Goal: Task Accomplishment & Management: Manage account settings

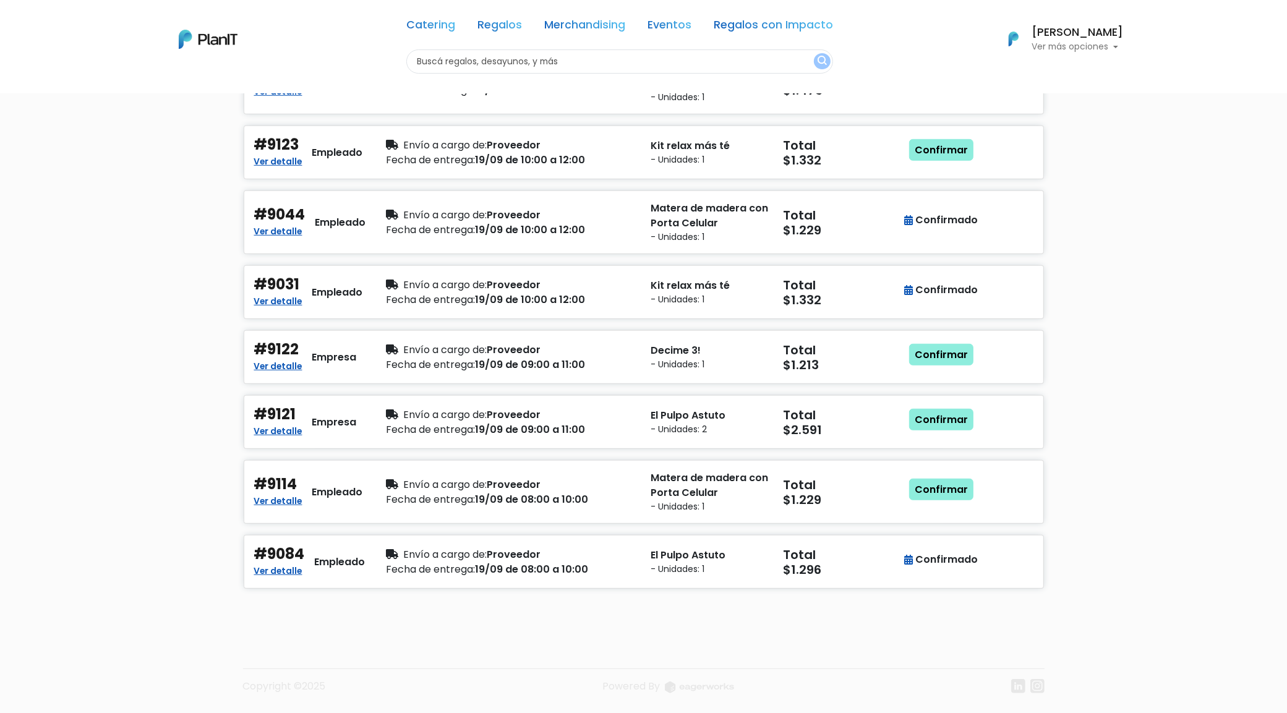
scroll to position [801, 0]
click at [753, 498] on p "Matera de madera con Porta Celular" at bounding box center [710, 486] width 118 height 30
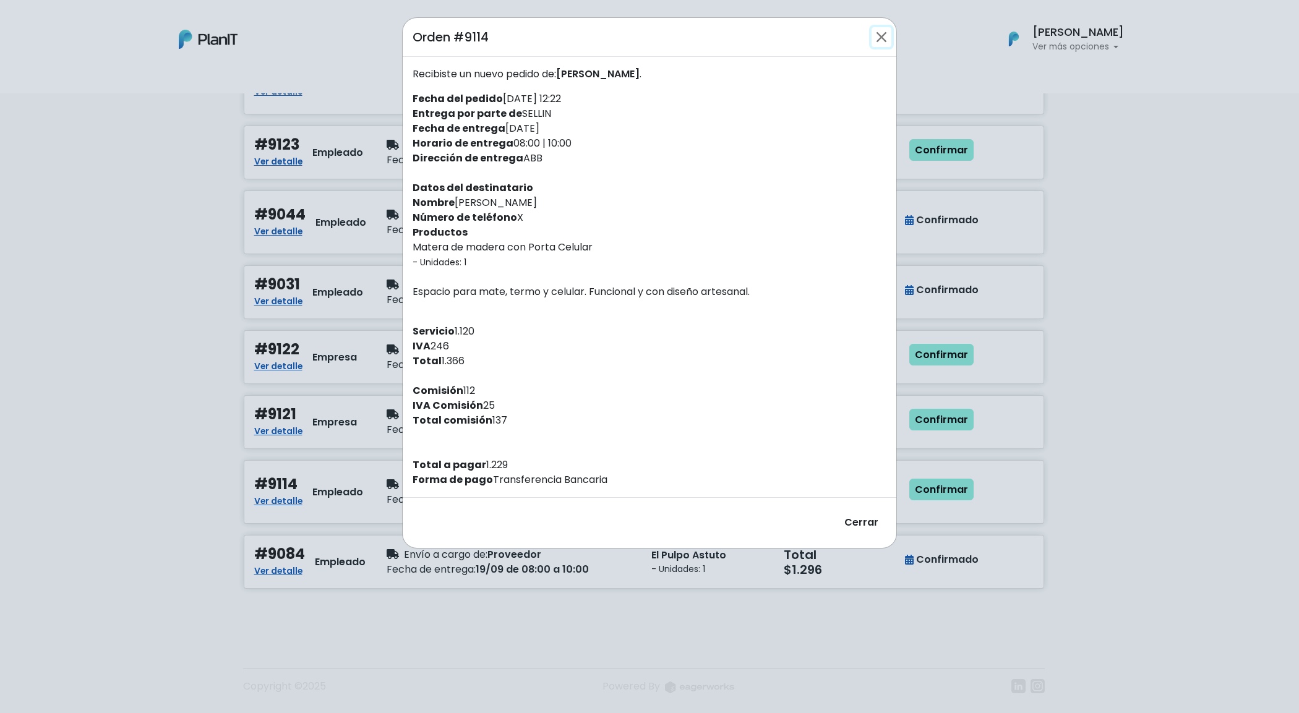
click at [886, 40] on button "Close" at bounding box center [882, 37] width 20 height 20
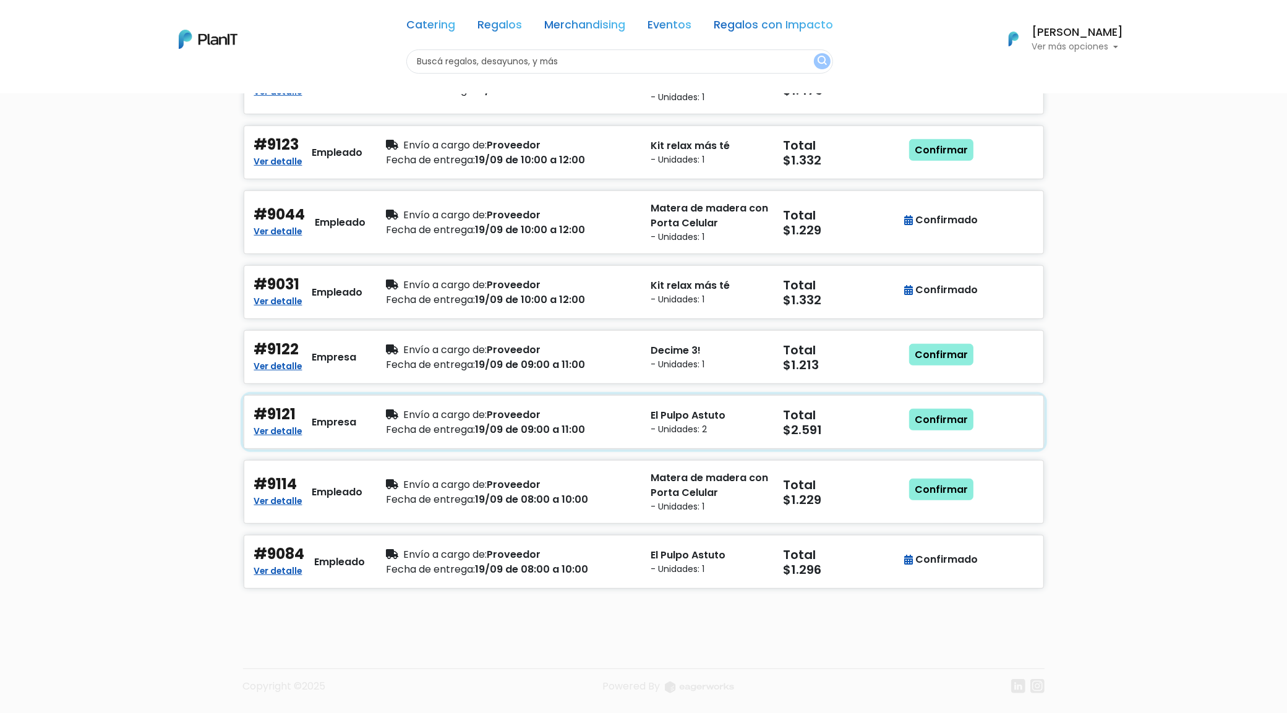
click at [776, 424] on div "Total $2.591" at bounding box center [842, 422] width 132 height 33
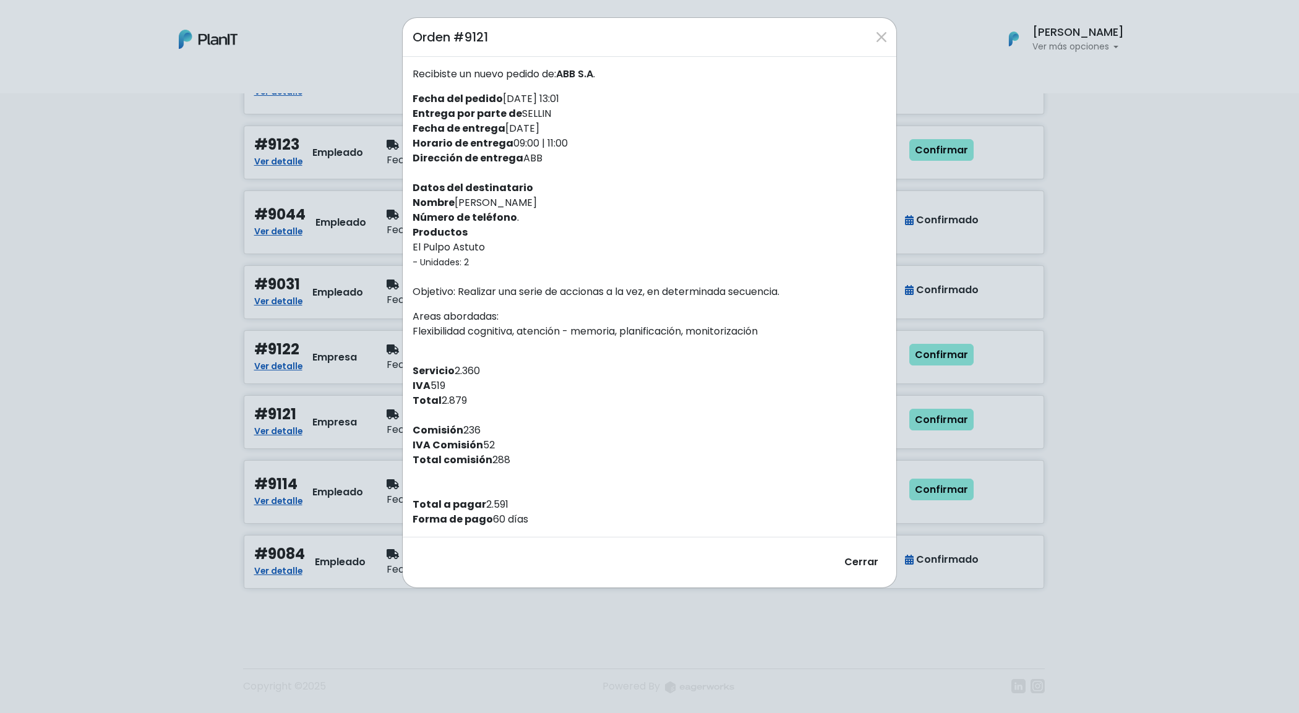
click at [1089, 345] on div "Orden #9121 Recibiste un nuevo pedido de: ABB S.A . Fecha del pedido 16/09/2025…" at bounding box center [649, 356] width 1299 height 713
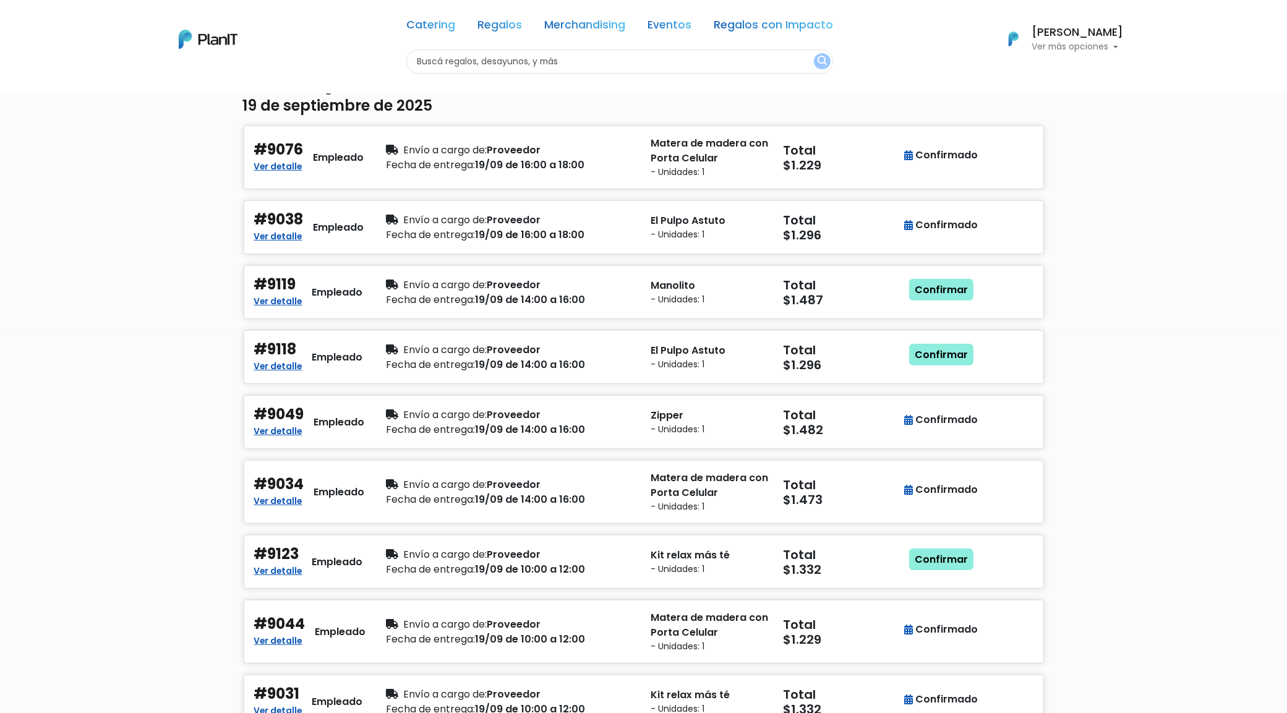
scroll to position [337, 0]
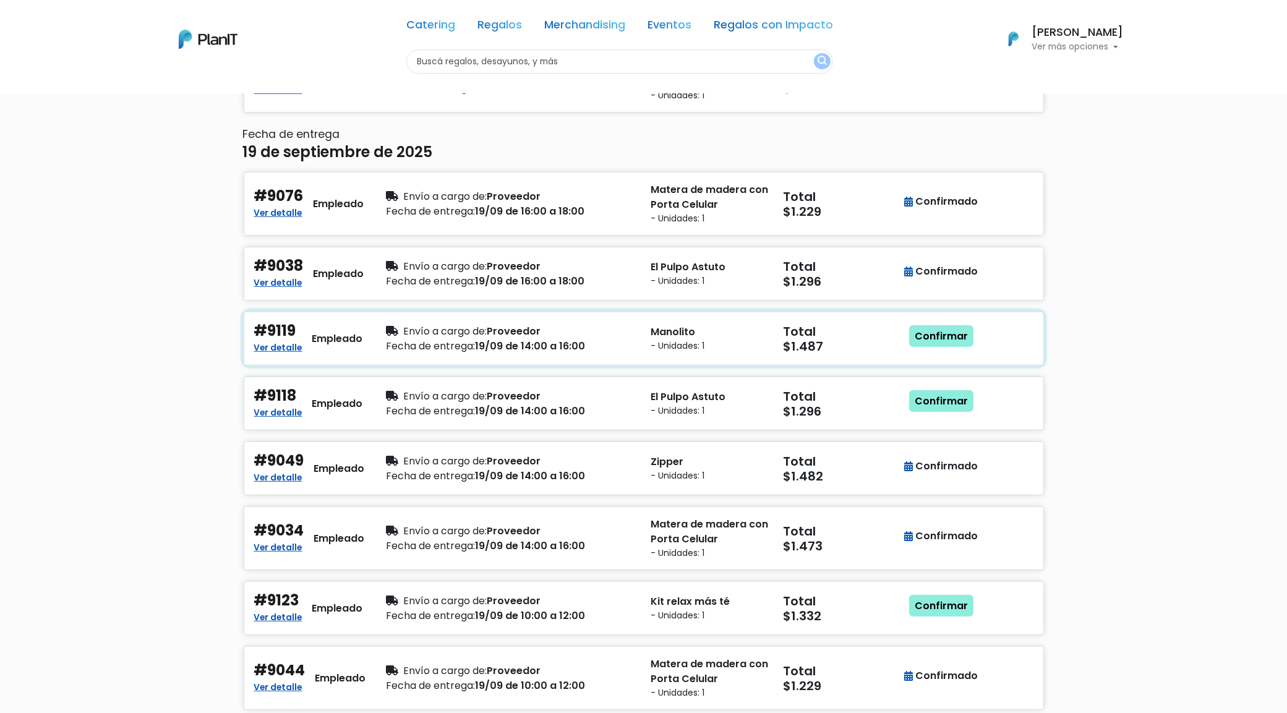
click at [680, 341] on small "- Unidades: 1" at bounding box center [710, 346] width 118 height 13
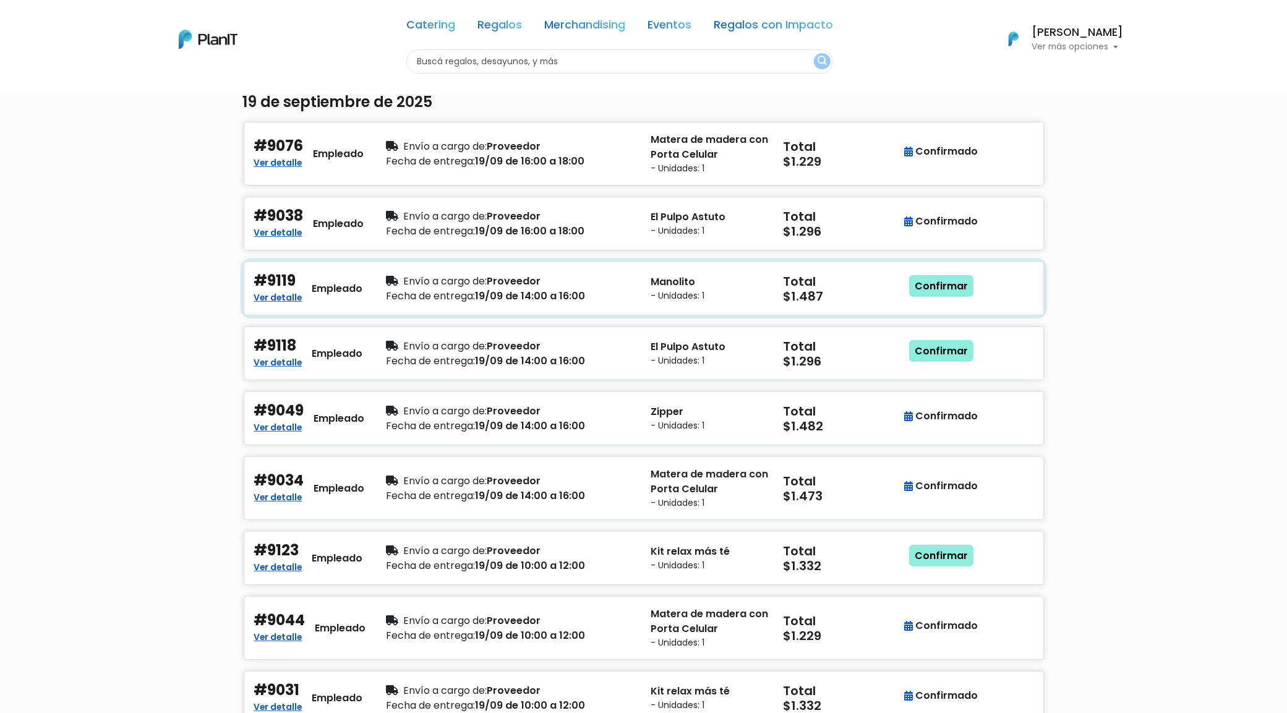
scroll to position [414, 0]
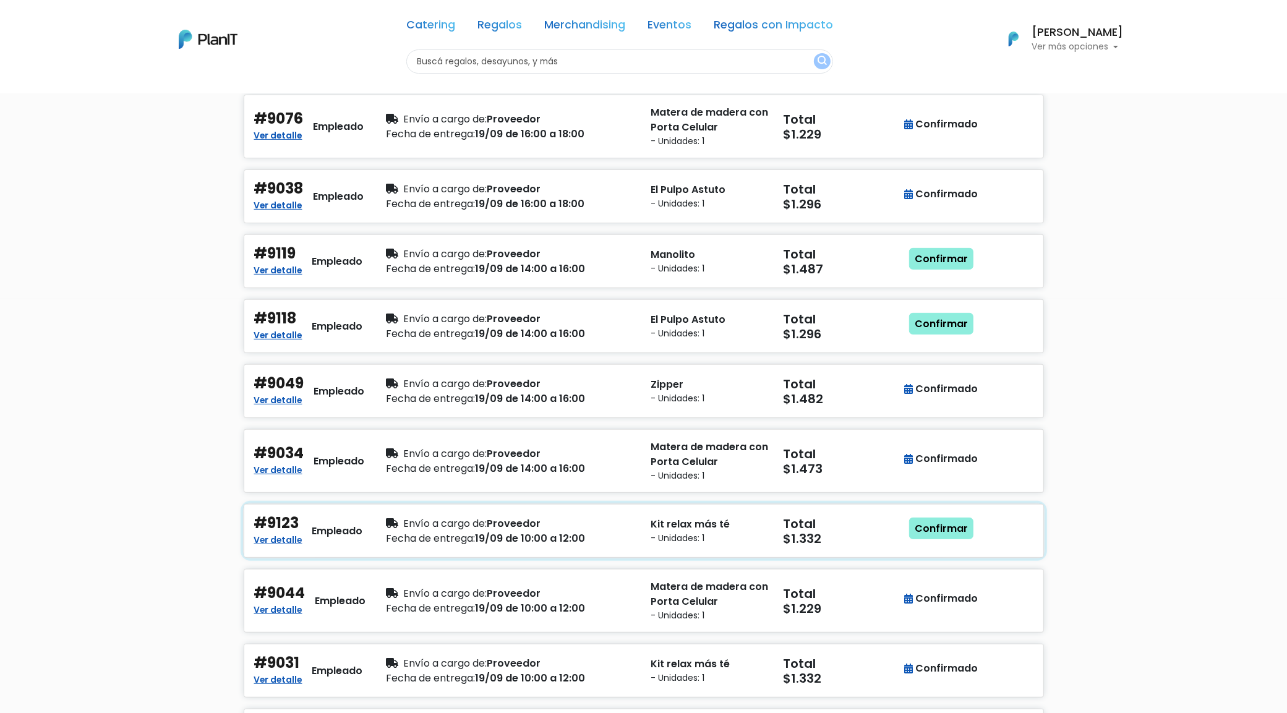
click at [826, 546] on h5 "$1.332" at bounding box center [843, 538] width 118 height 15
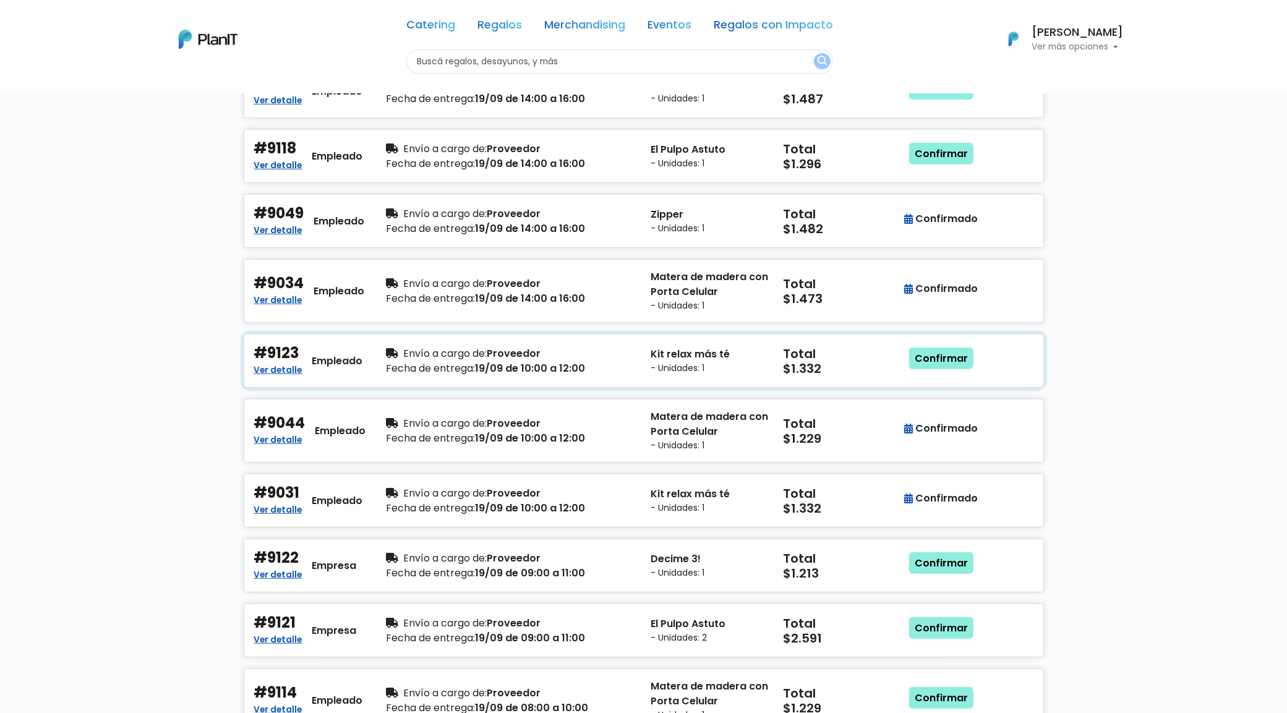
scroll to position [801, 0]
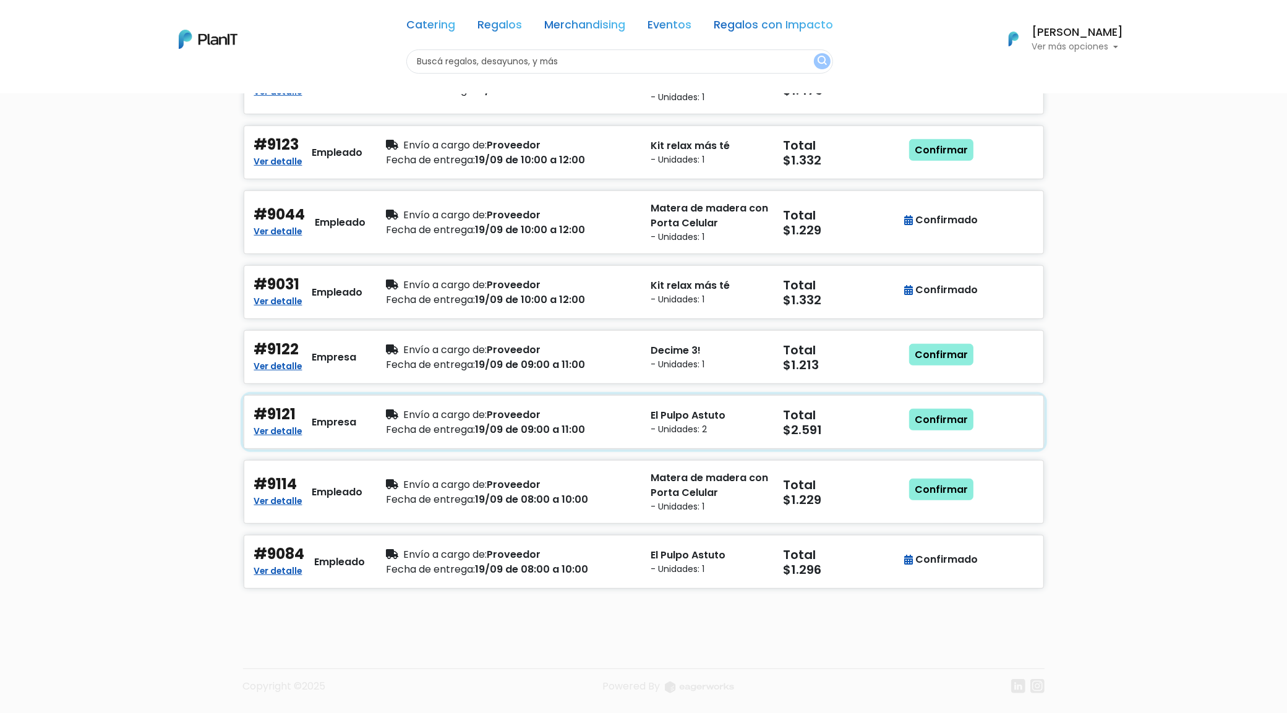
click at [763, 423] on small "- Unidades: 2" at bounding box center [710, 429] width 118 height 13
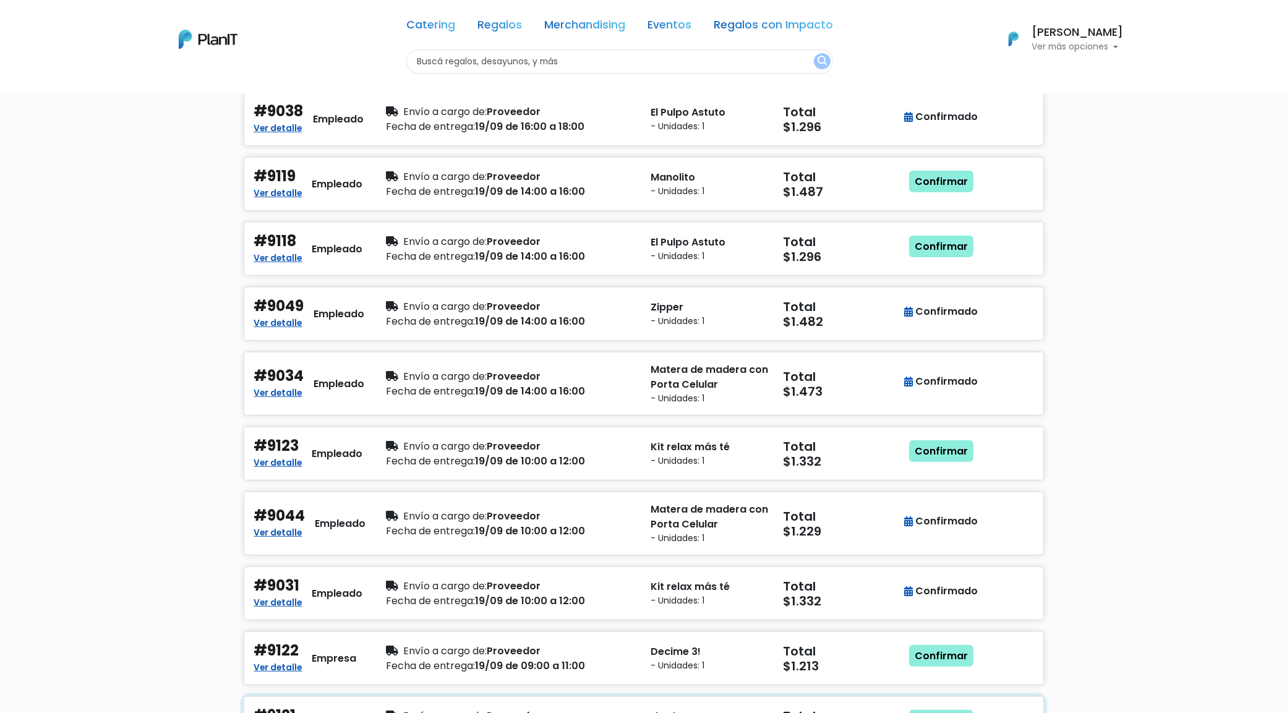
scroll to position [414, 0]
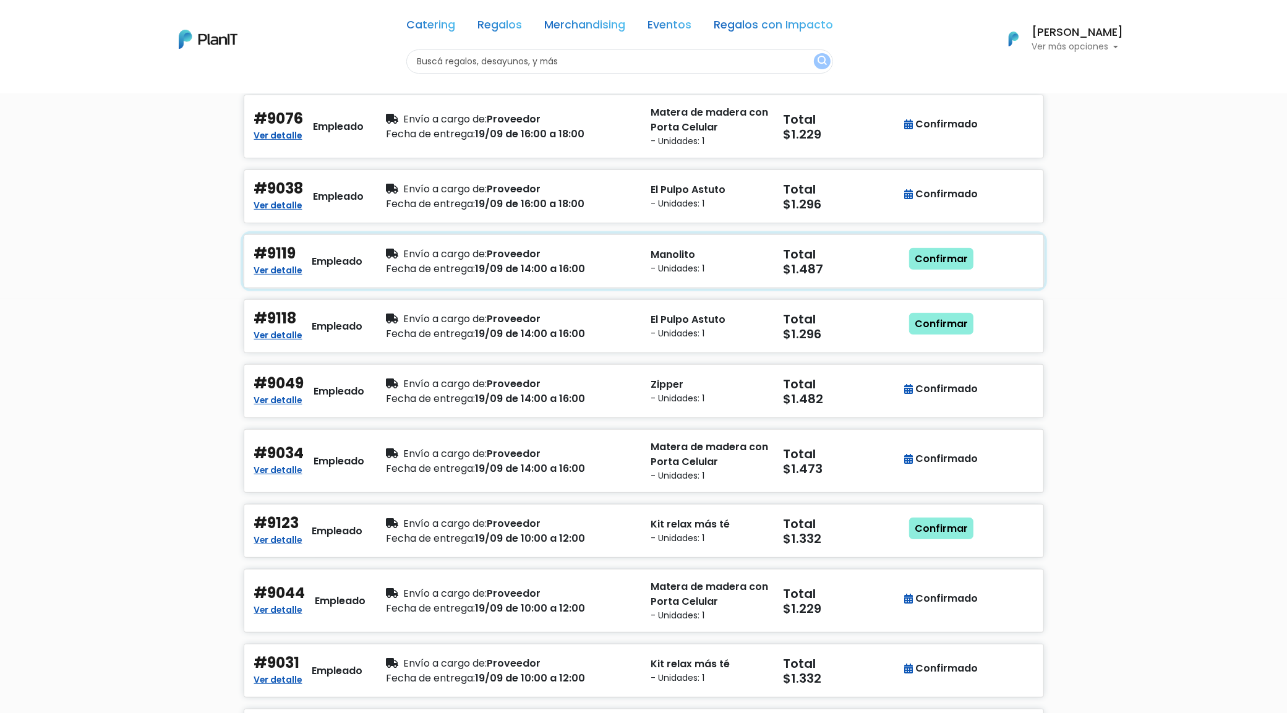
click at [592, 278] on div "Envío a cargo de: Proveedor Fecha de entrega: 19/09 de 14:00 a 16:00" at bounding box center [511, 261] width 265 height 33
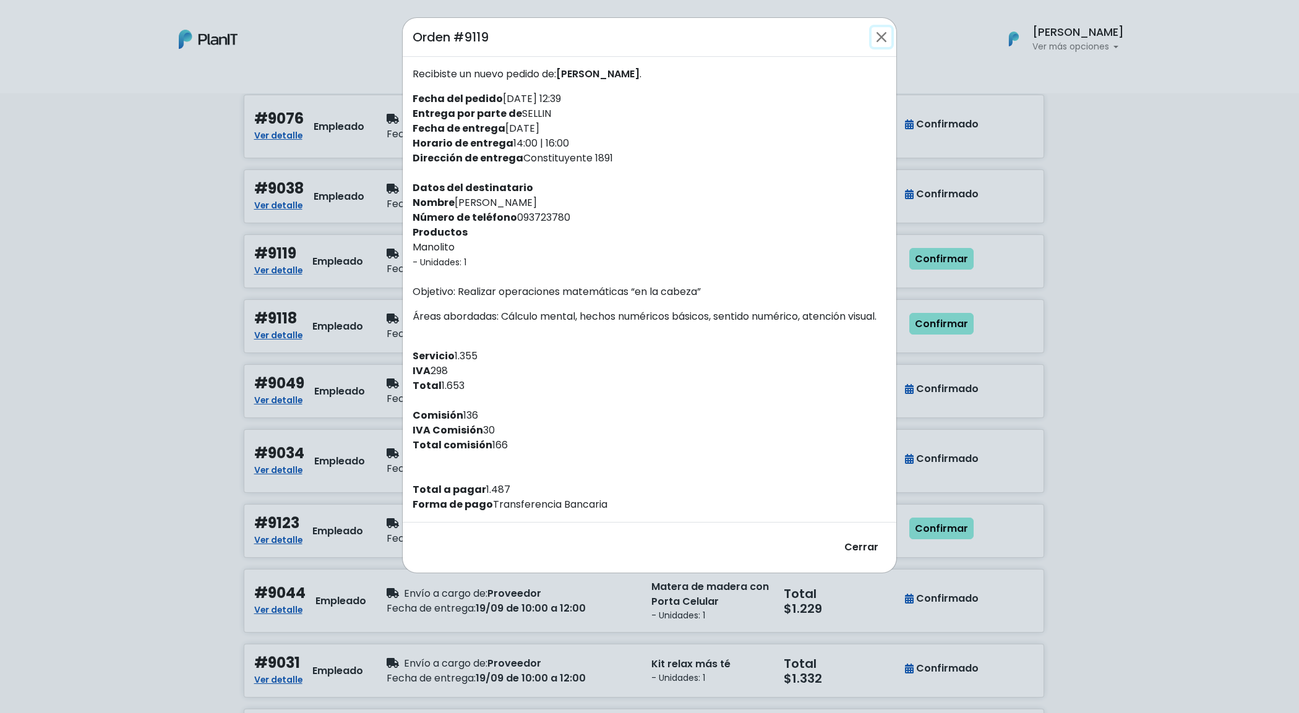
click at [880, 41] on button "Close" at bounding box center [882, 37] width 20 height 20
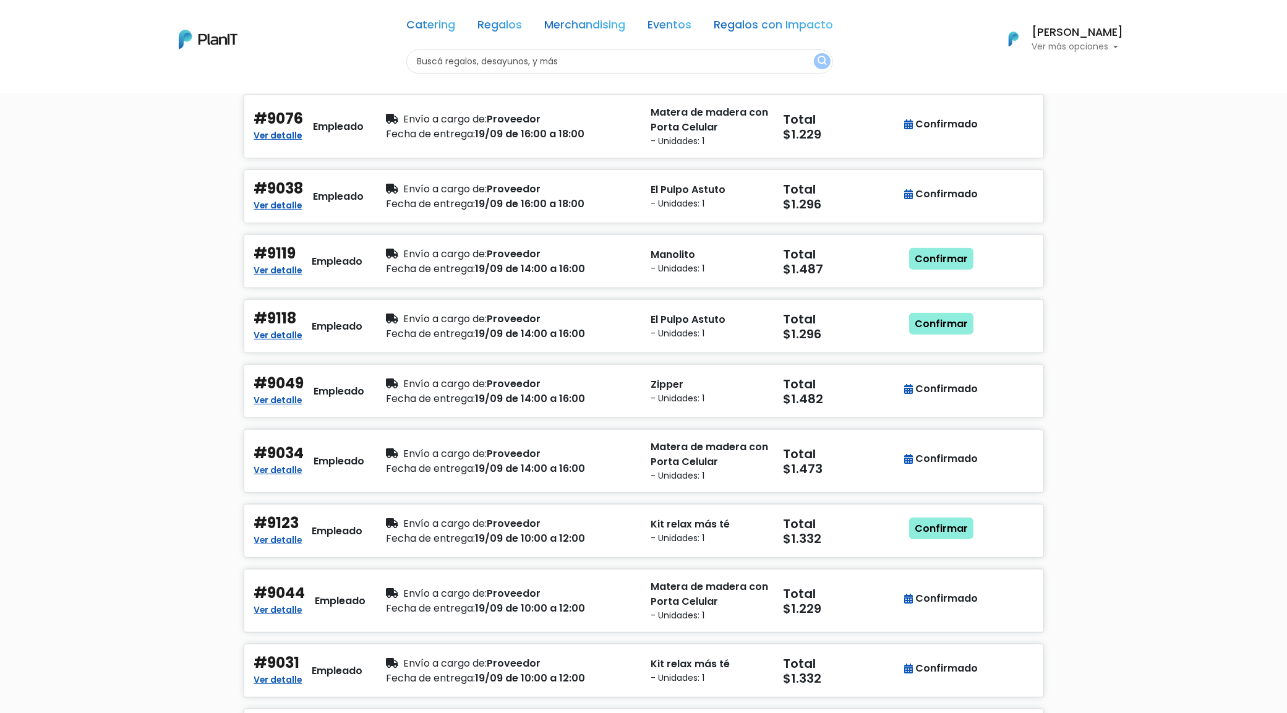
click at [1125, 223] on div "Pedidos en curso Estado Todos Pendiente Confirmado Pago Id Todos 9064 9052 9076…" at bounding box center [643, 385] width 1287 height 1414
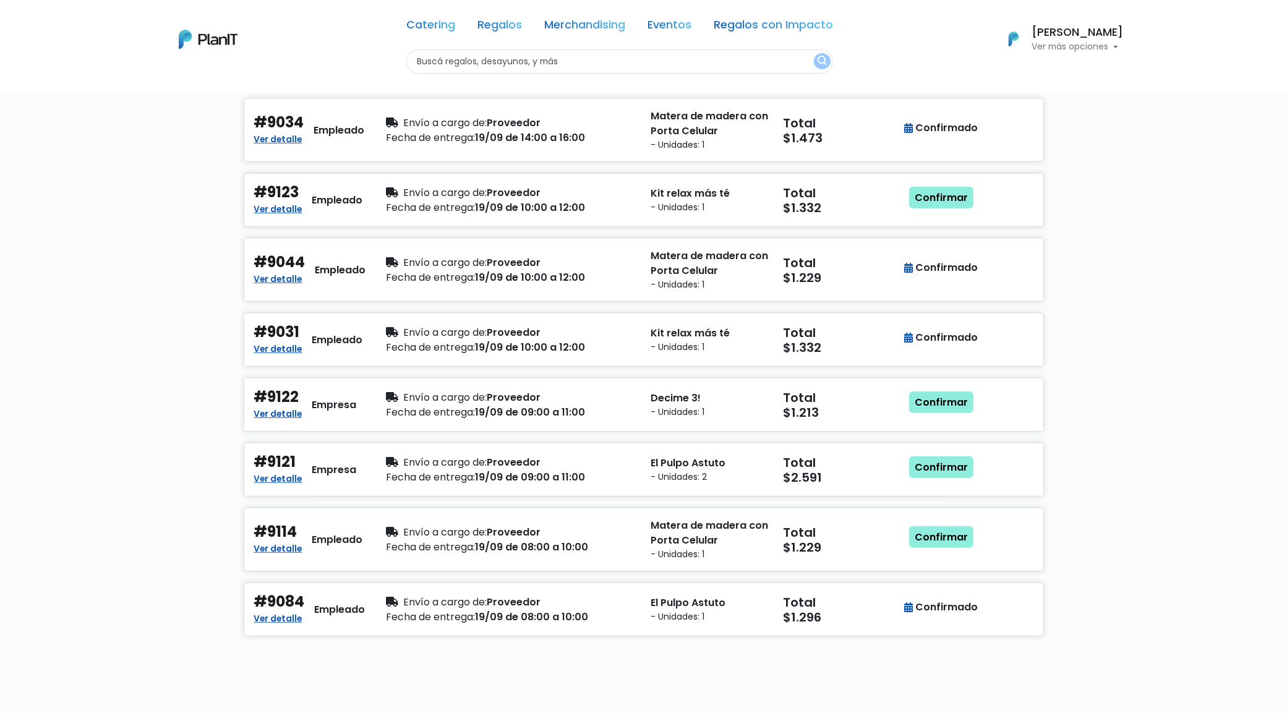
scroll to position [773, 0]
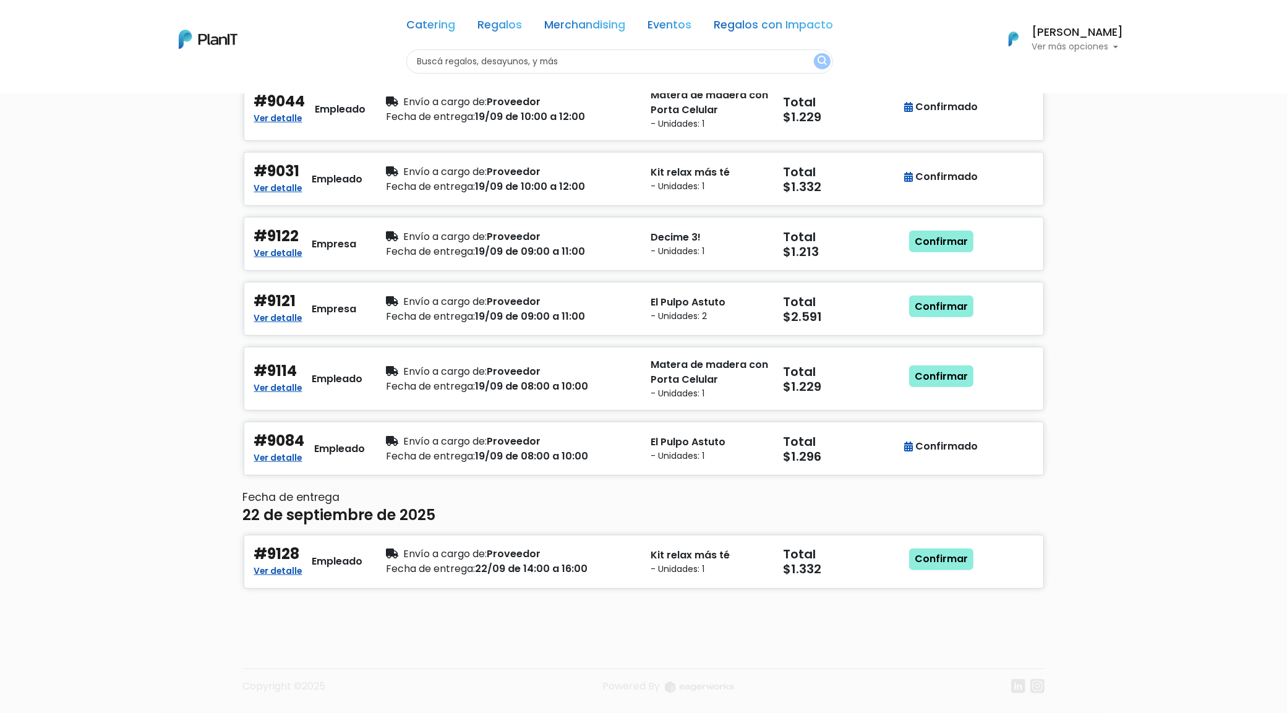
scroll to position [914, 0]
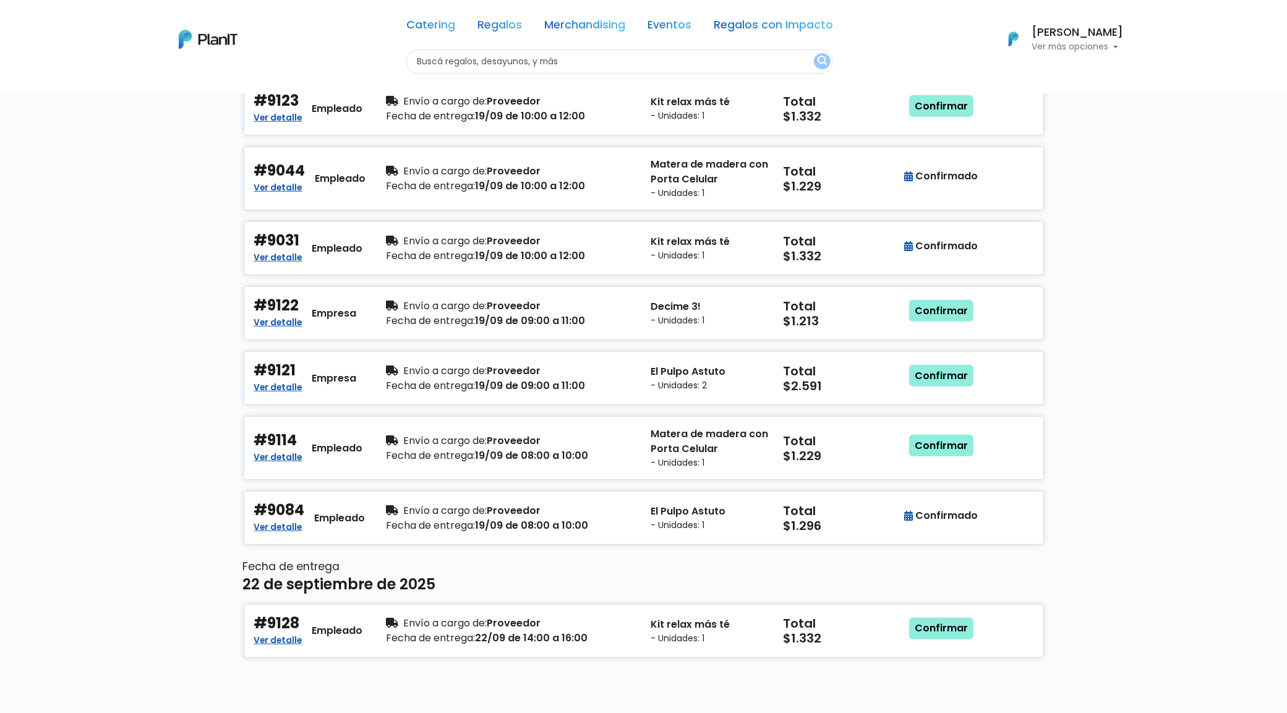
scroll to position [914, 0]
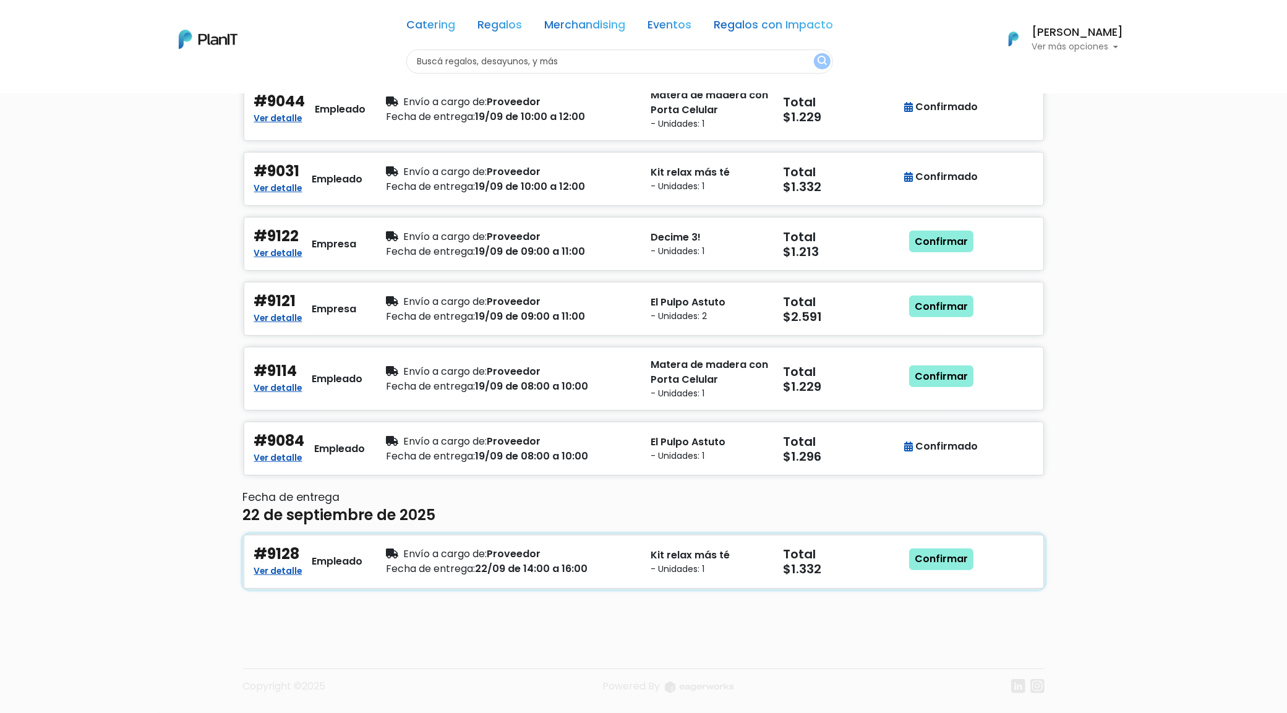
click at [574, 571] on div "Fecha de entrega: 22/09 de 14:00 a 16:00" at bounding box center [512, 569] width 250 height 15
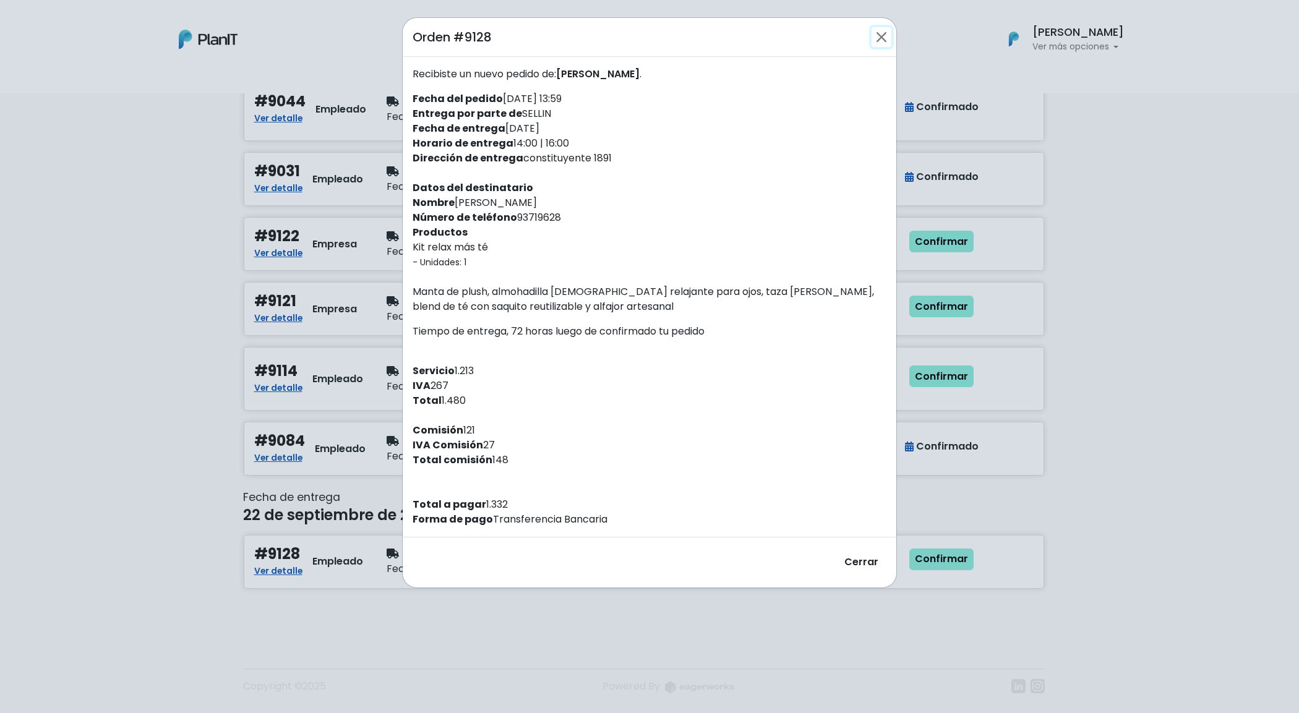
click at [879, 32] on button "Close" at bounding box center [882, 37] width 20 height 20
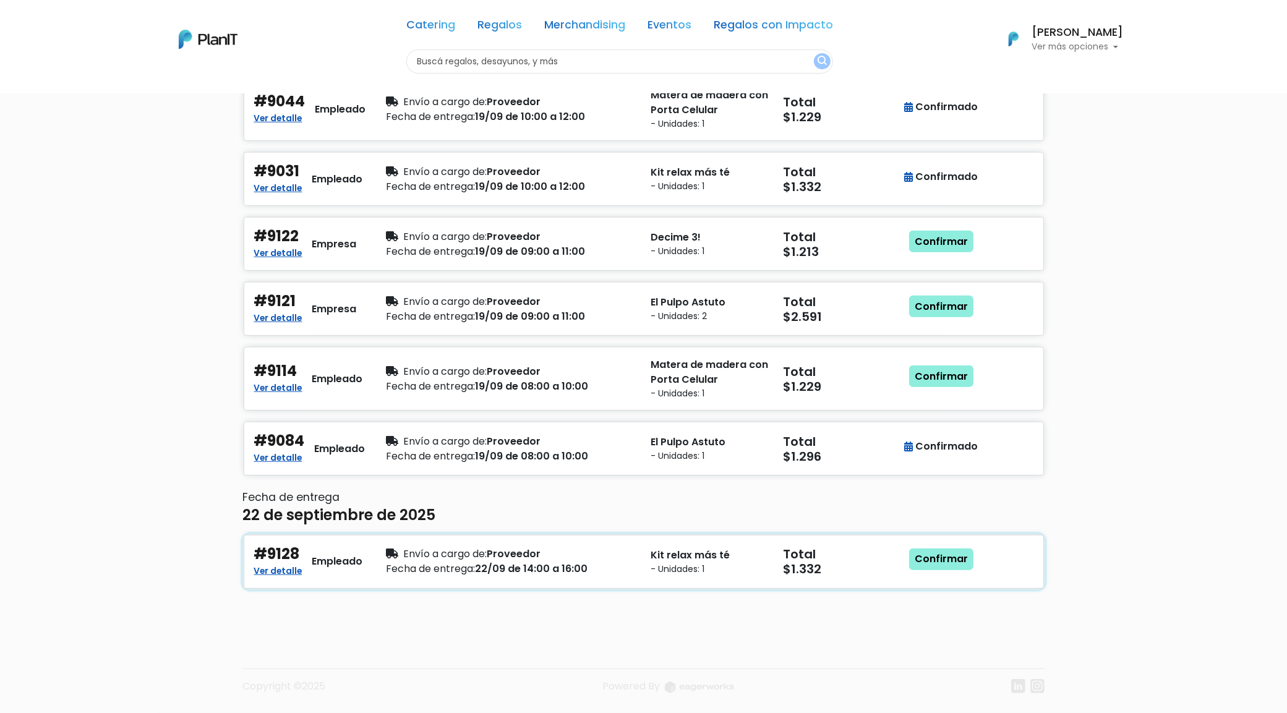
click at [603, 579] on div "#9128 Ver detalle Empleado Envío a cargo de: Proveedor Fecha de entrega: 22/09 …" at bounding box center [644, 562] width 800 height 54
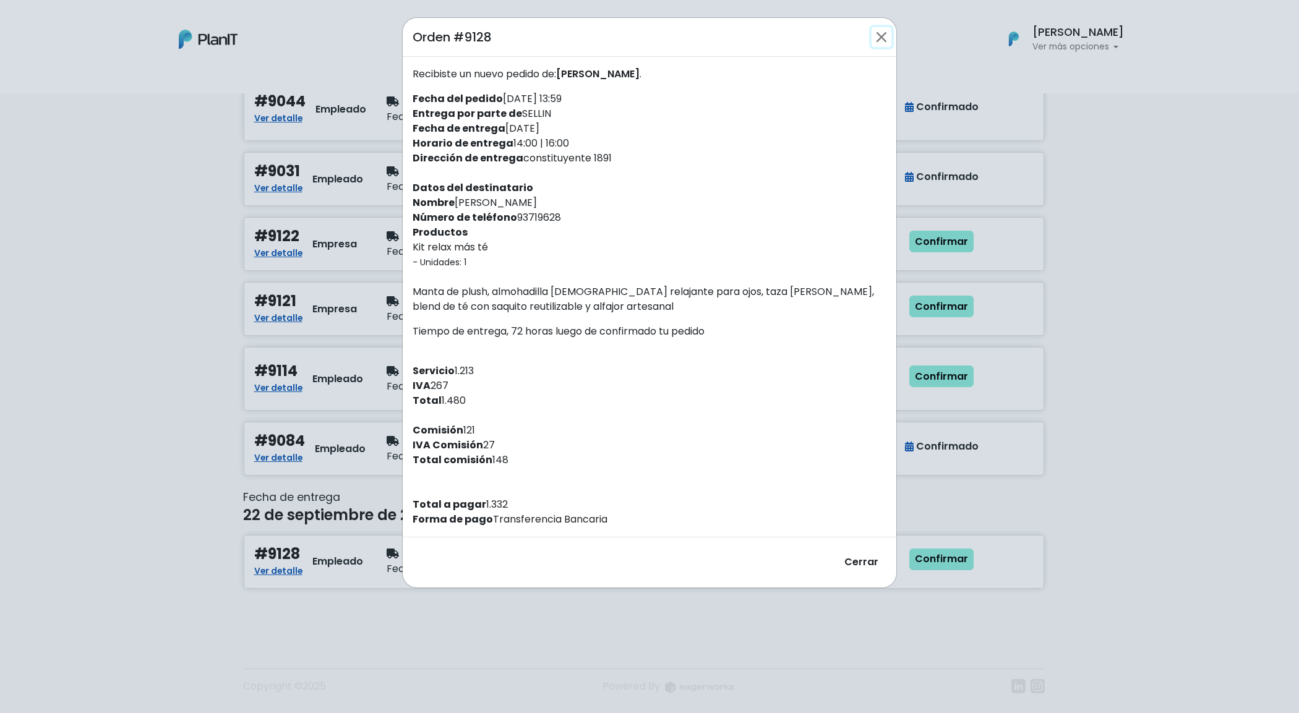
click at [876, 43] on button "Close" at bounding box center [882, 37] width 20 height 20
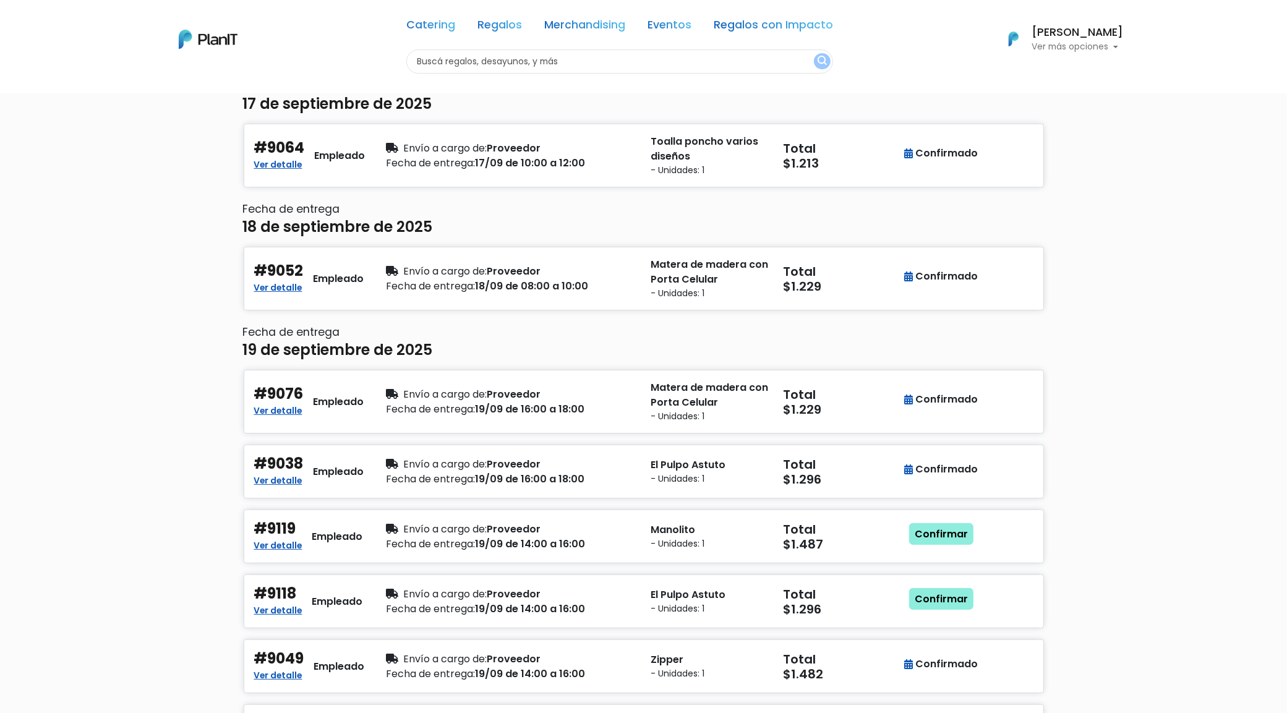
scroll to position [64, 0]
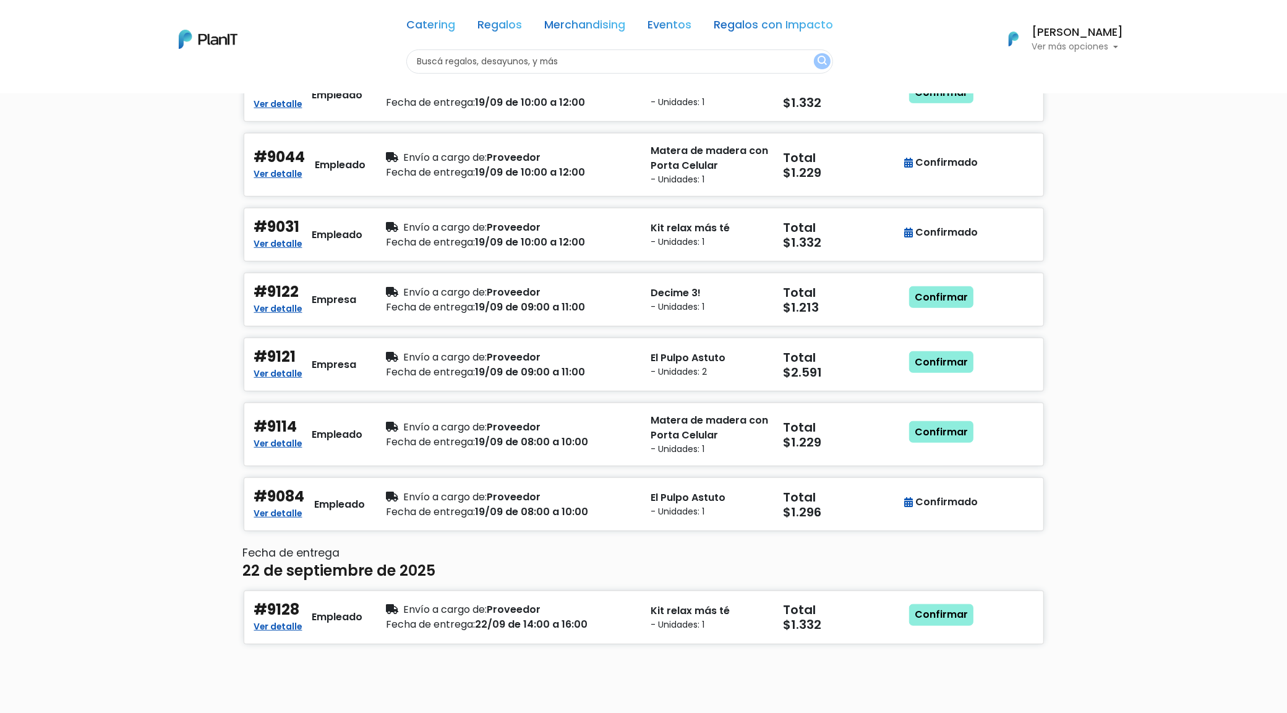
scroll to position [914, 0]
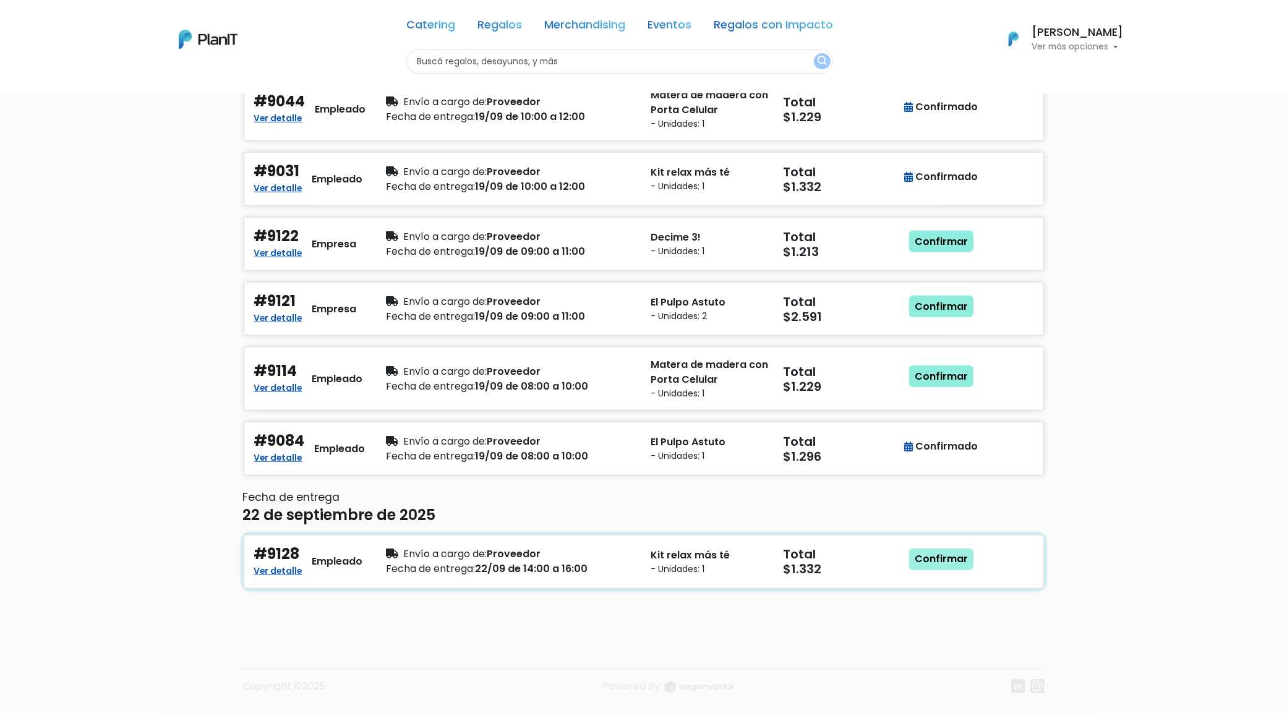
click at [944, 560] on link "Confirmar" at bounding box center [941, 560] width 64 height 22
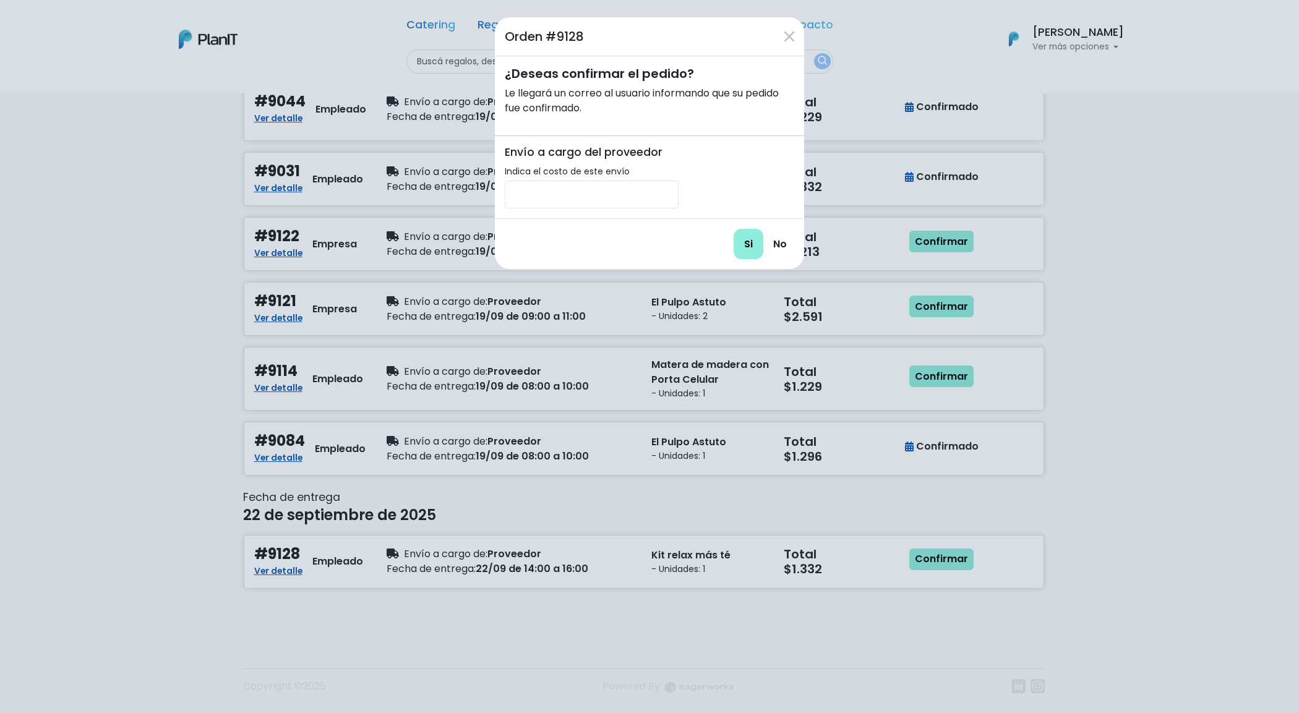
click at [783, 247] on link "No" at bounding box center [780, 244] width 28 height 29
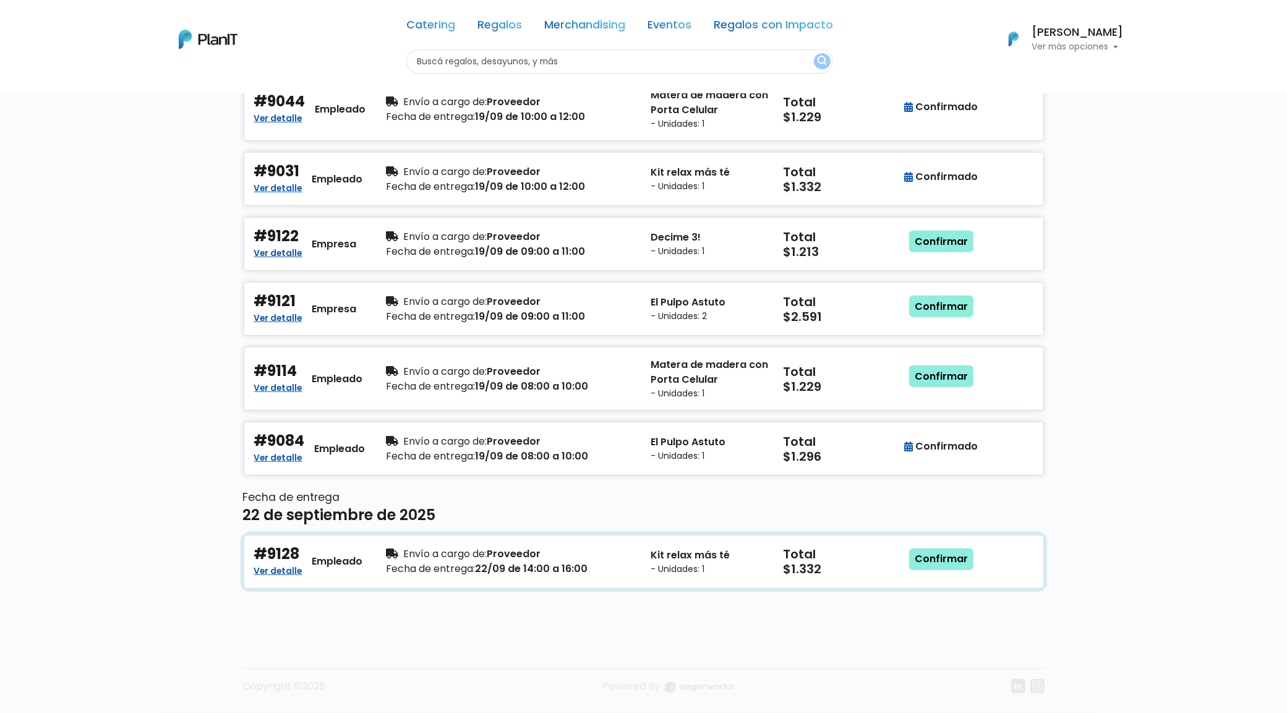
click at [565, 574] on div "Fecha de entrega: 22/09 de 14:00 a 16:00" at bounding box center [512, 569] width 250 height 15
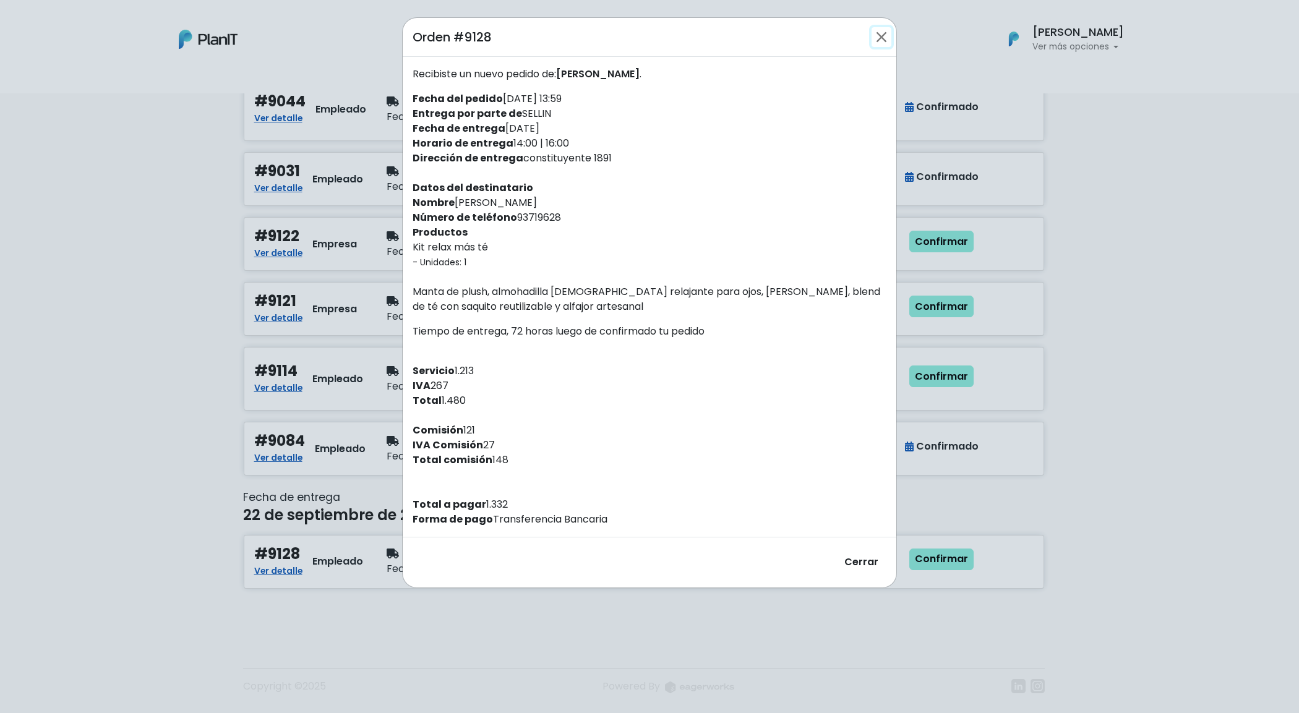
click at [886, 43] on button "Close" at bounding box center [882, 37] width 20 height 20
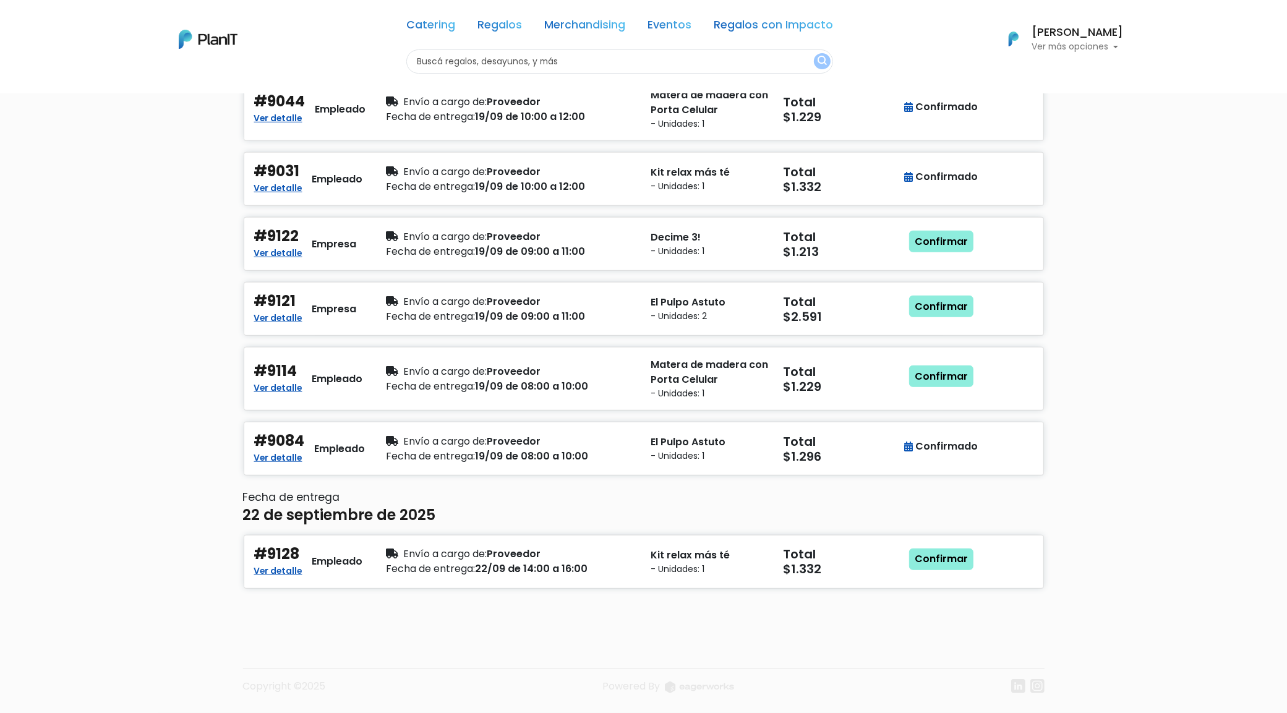
click at [945, 672] on div "Copyright ©2025 Powered By" at bounding box center [644, 686] width 802 height 35
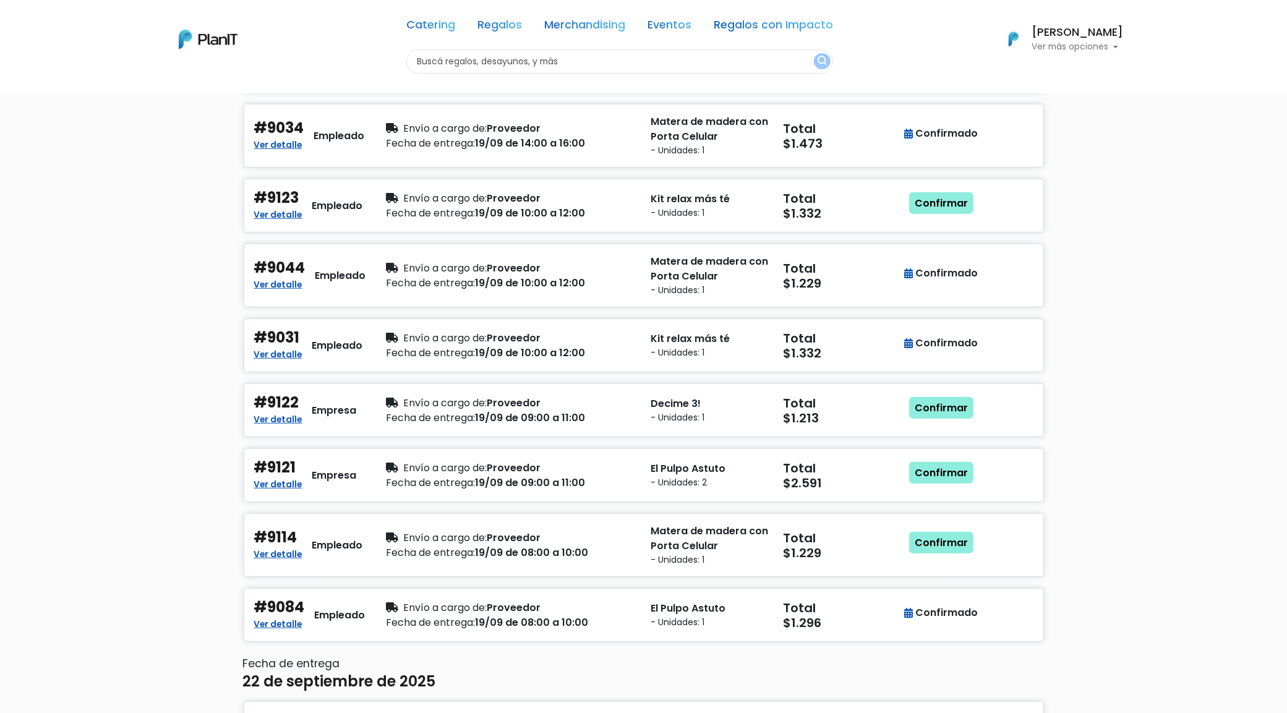
scroll to position [837, 0]
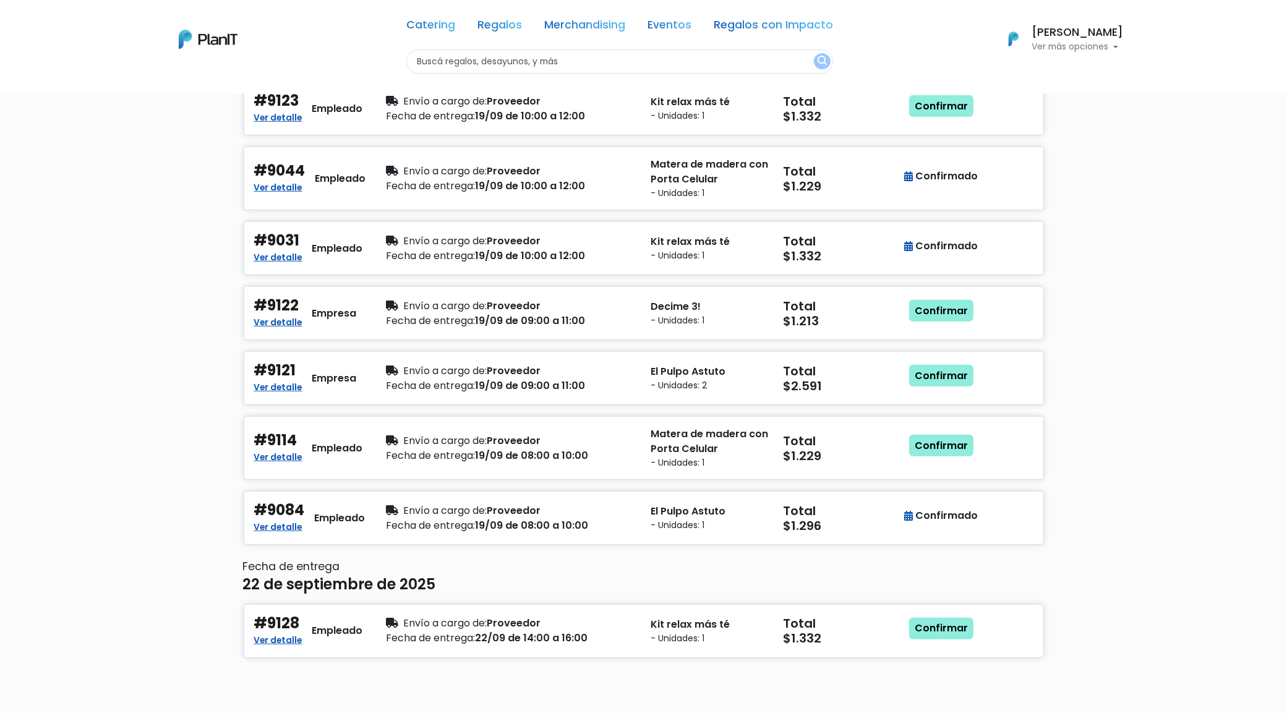
click at [1166, 375] on div "Pedidos en curso Estado Todos Pendiente Confirmado Pago Id Todos 9064 9052 9076…" at bounding box center [643, 19] width 1287 height 1527
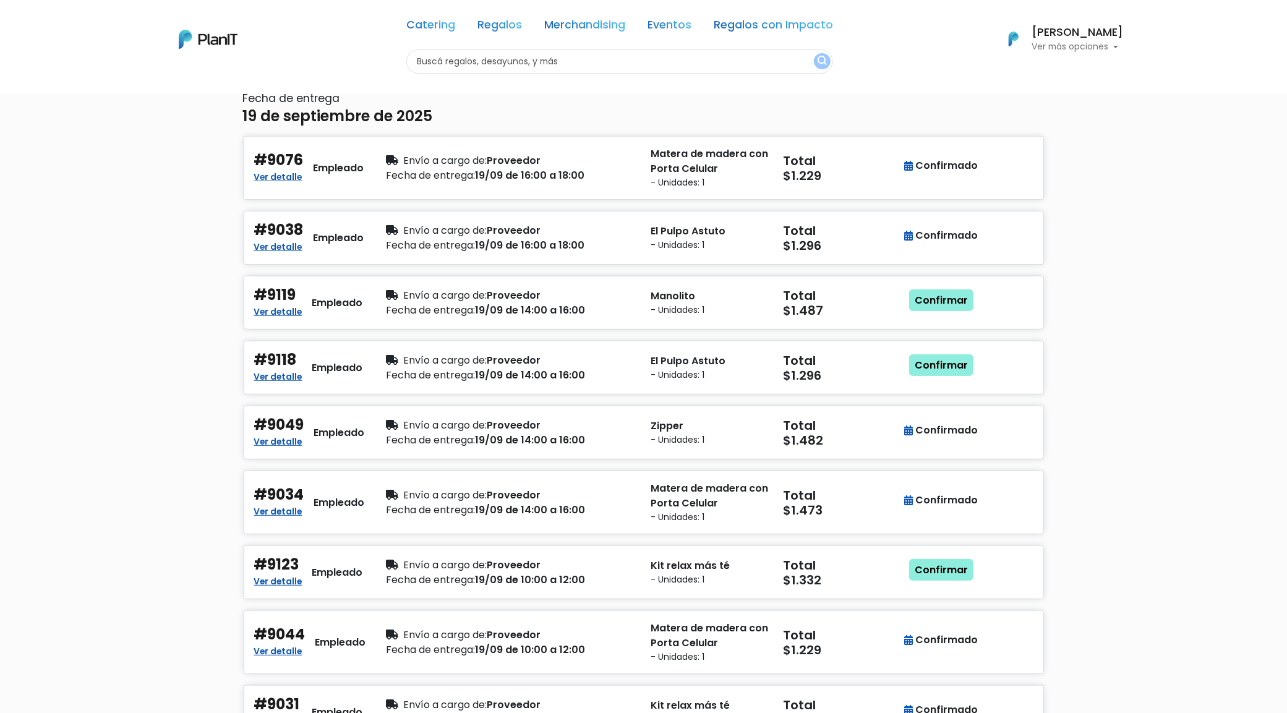
scroll to position [64, 0]
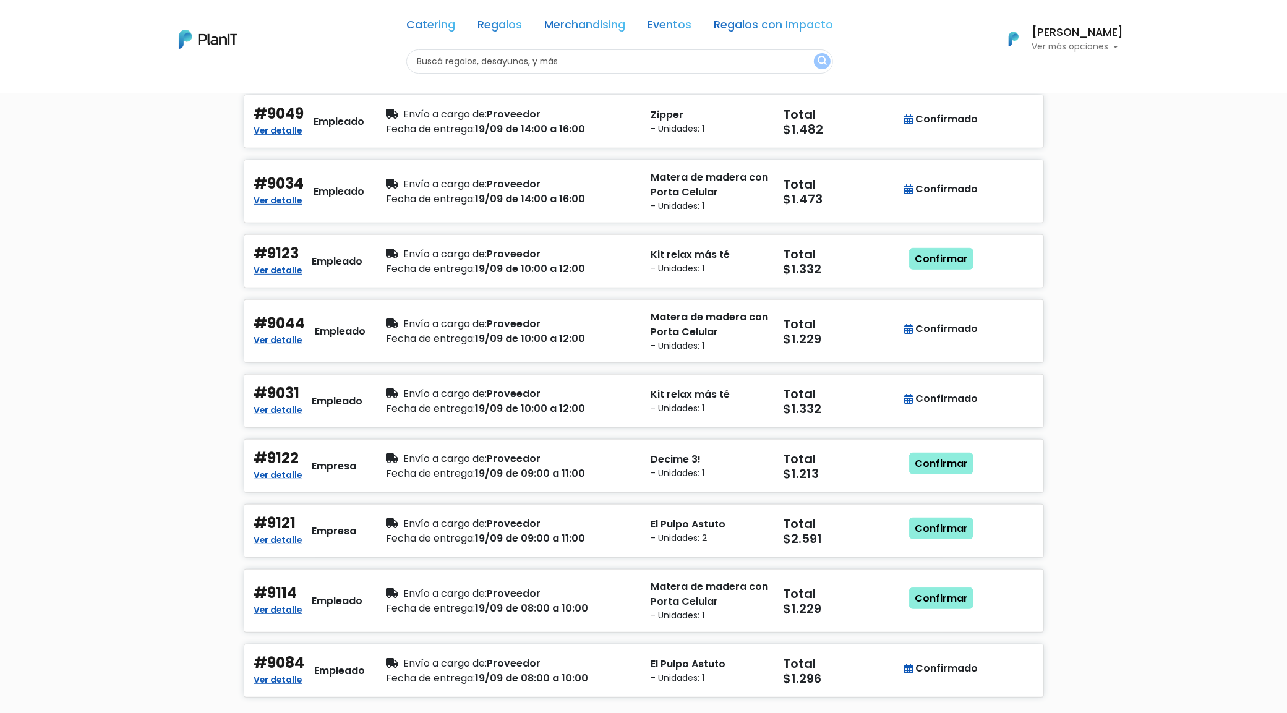
scroll to position [914, 0]
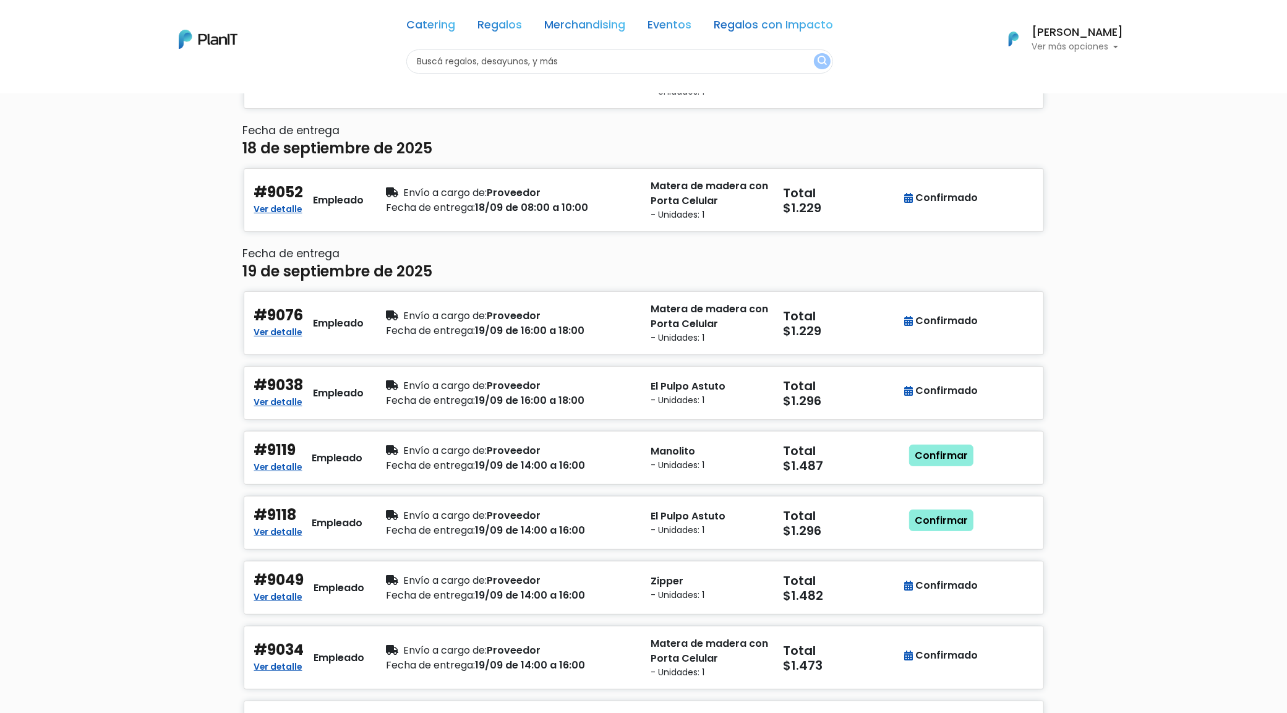
scroll to position [141, 0]
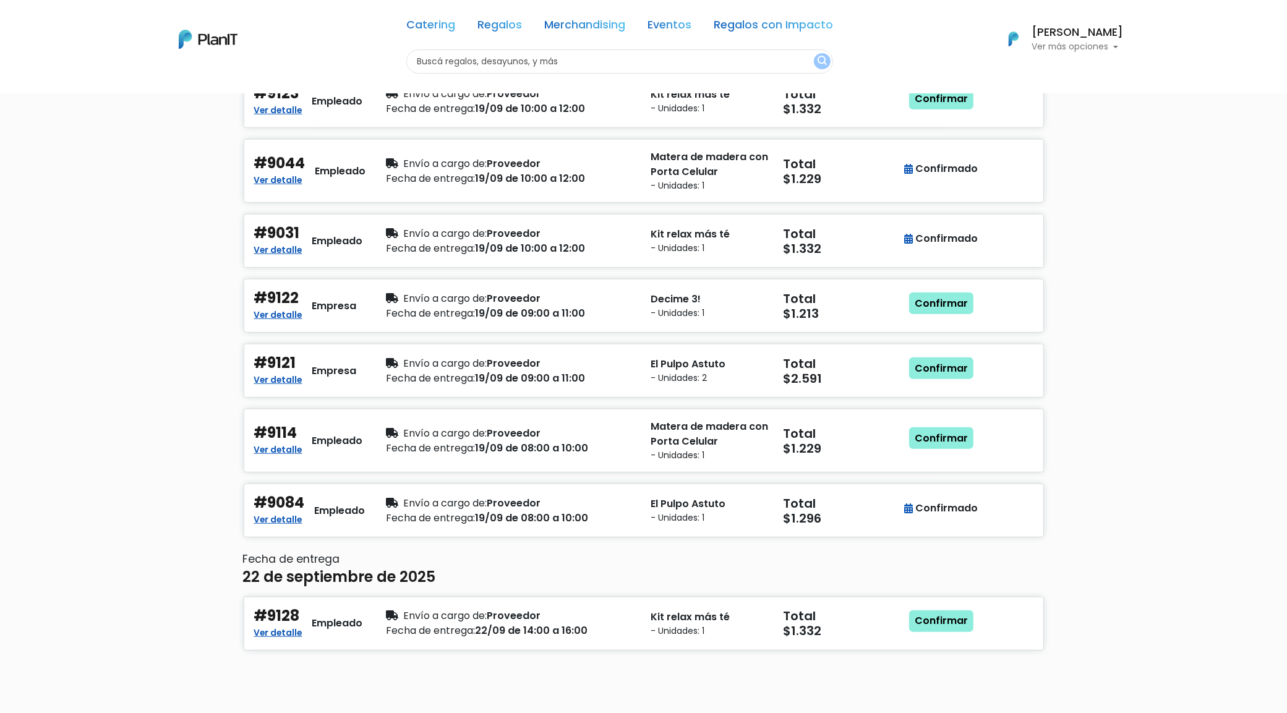
scroll to position [851, 0]
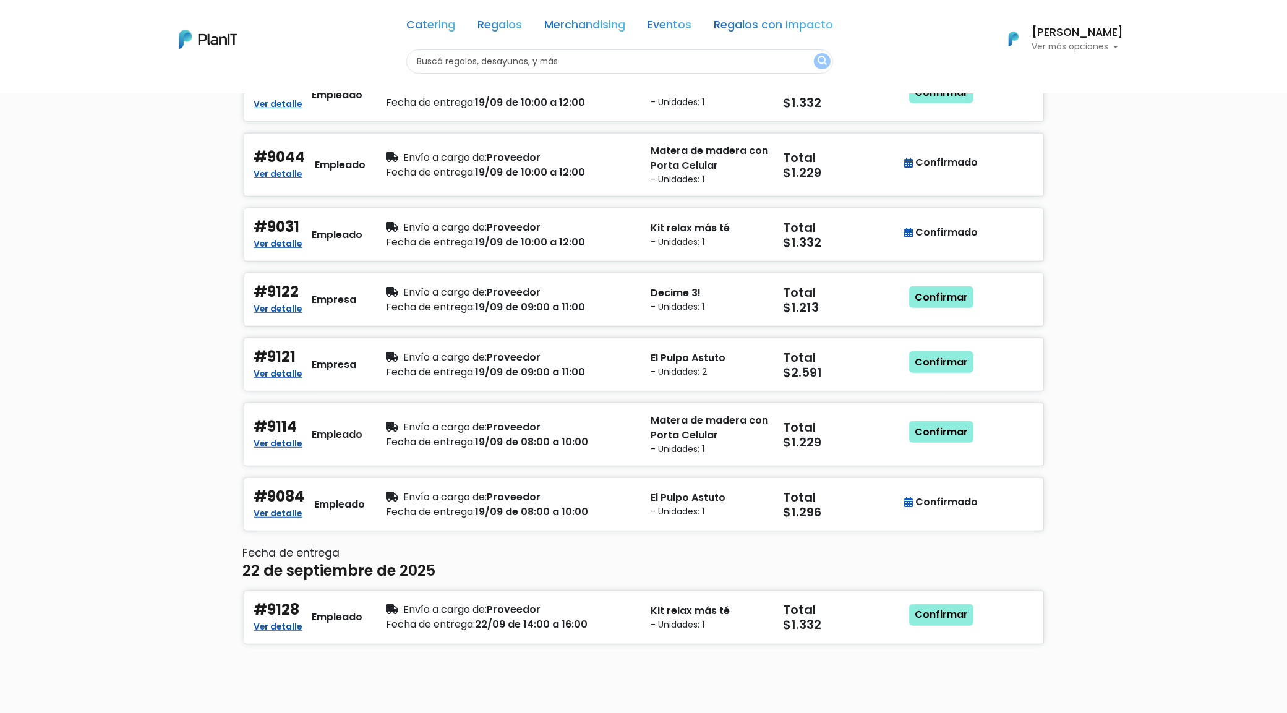
click at [1180, 273] on div "Pedidos en curso Estado Todos Pendiente Confirmado Pago Id Todos 9064 9052 9076…" at bounding box center [643, 5] width 1287 height 1527
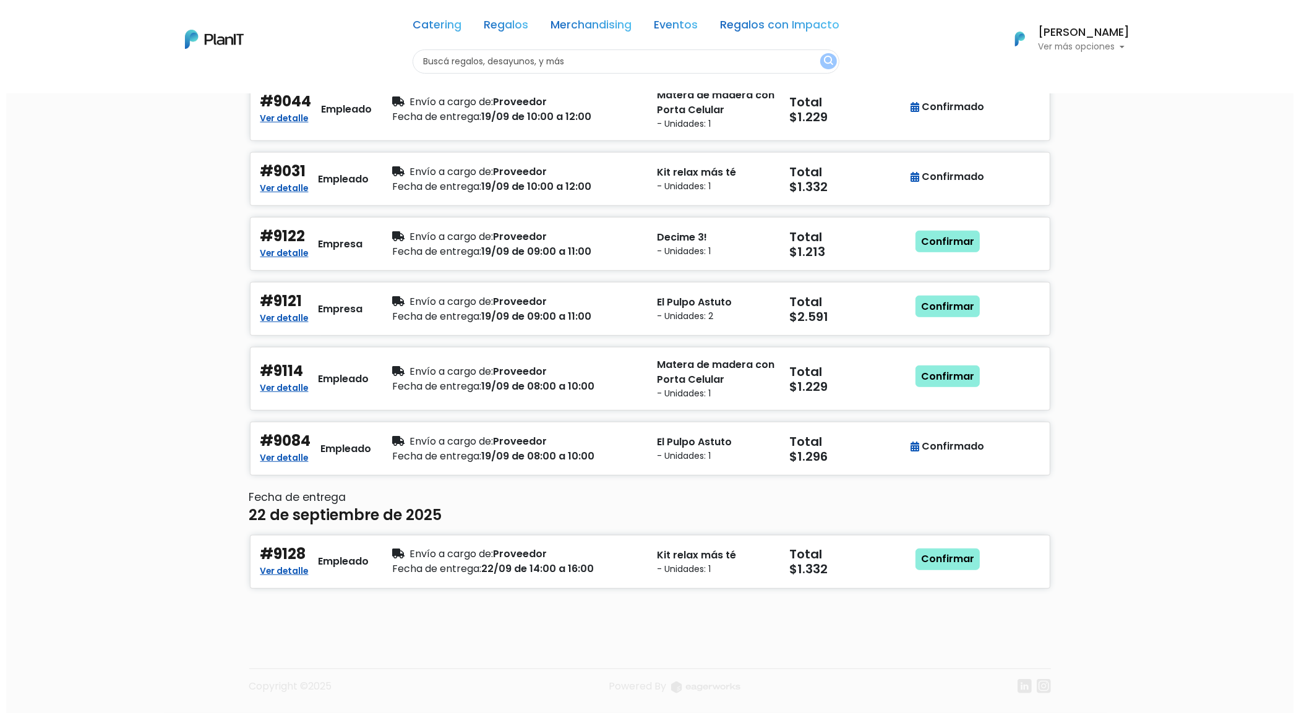
scroll to position [914, 0]
click at [937, 458] on div "Confirmado" at bounding box center [942, 448] width 66 height 33
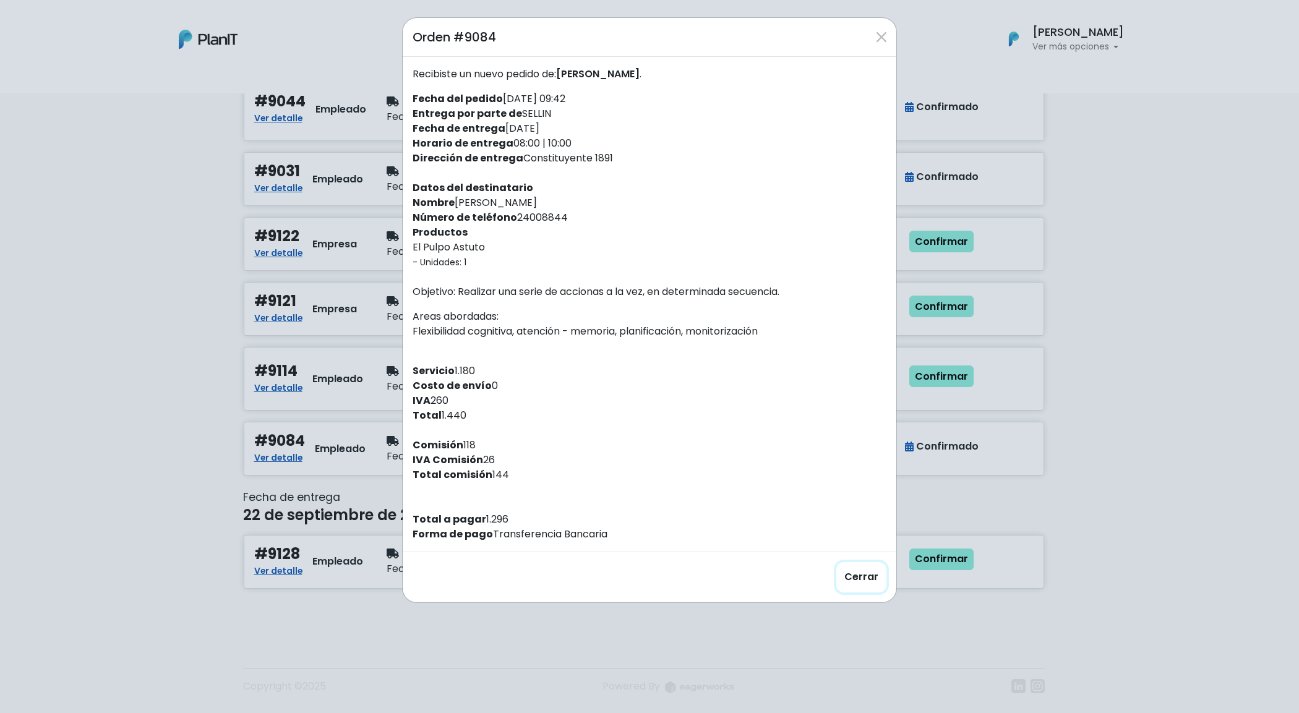
click at [868, 583] on button "Cerrar" at bounding box center [861, 577] width 50 height 30
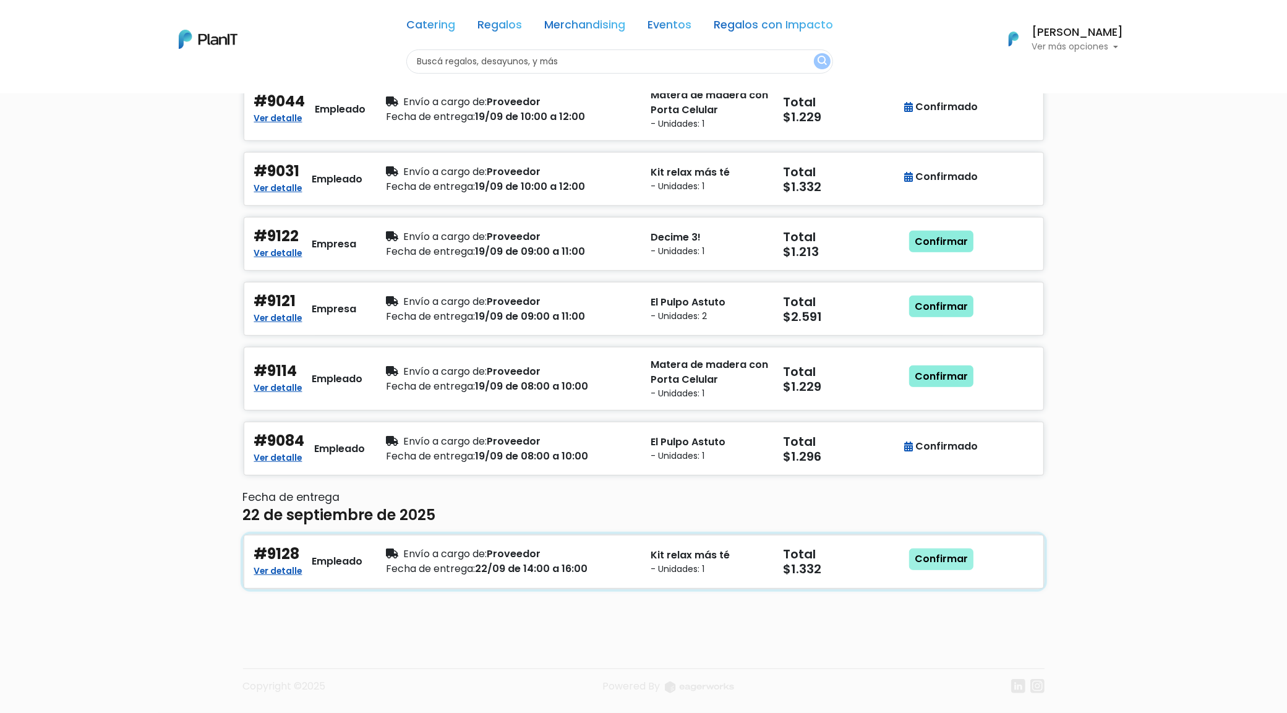
click at [937, 558] on link "Confirmar" at bounding box center [941, 560] width 64 height 22
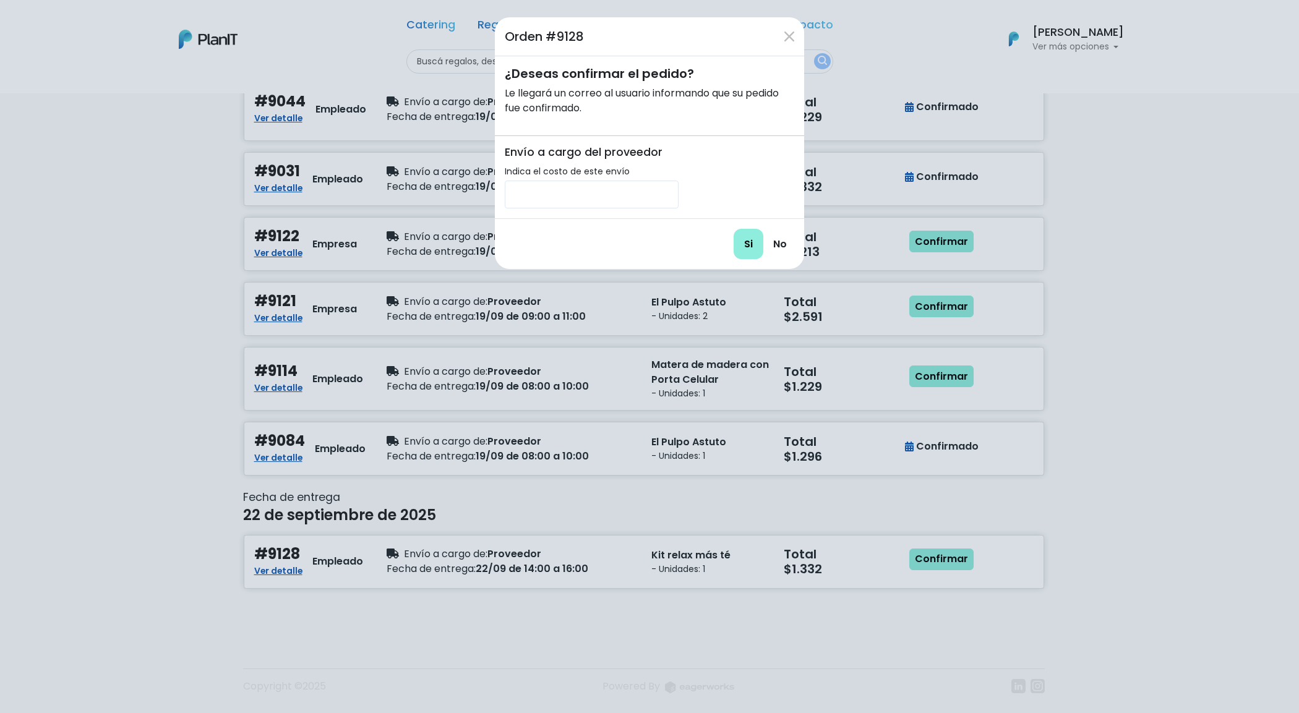
click at [762, 258] on div "Si No" at bounding box center [764, 244] width 61 height 30
click at [750, 251] on input "Si" at bounding box center [749, 244] width 30 height 30
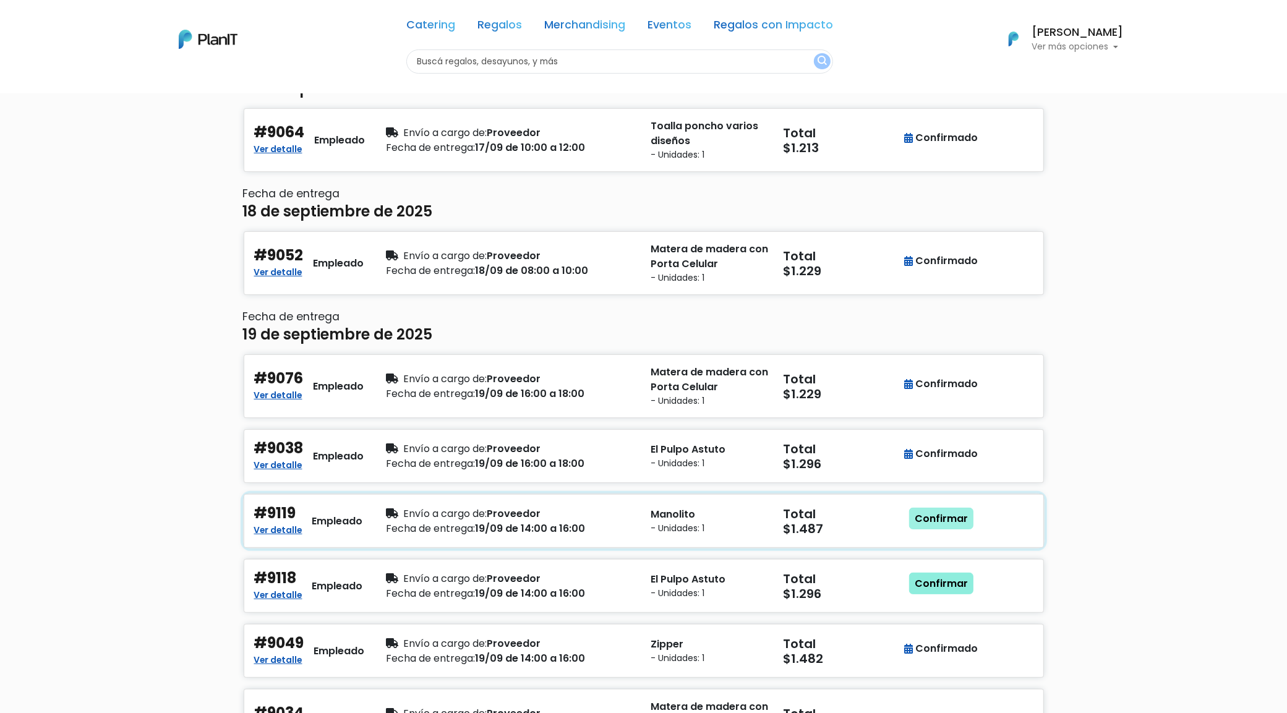
click at [944, 512] on link "Confirmar" at bounding box center [941, 519] width 64 height 22
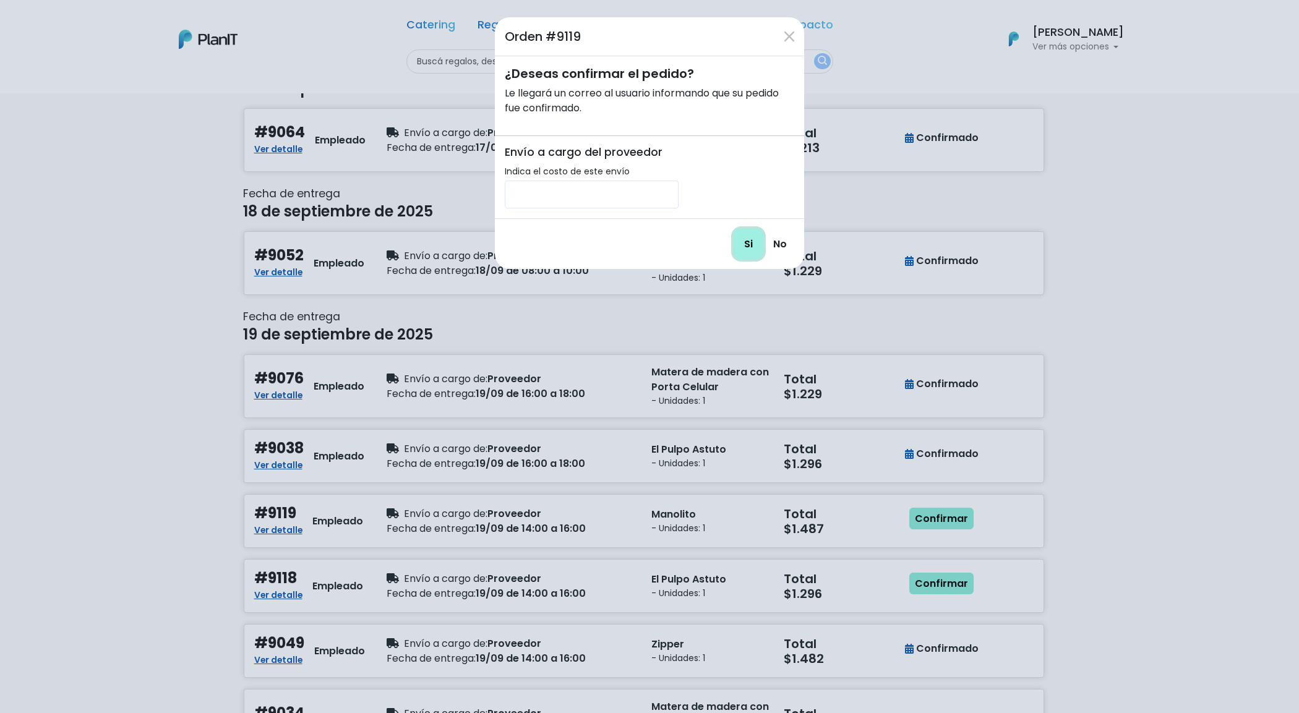
click at [747, 251] on input "Si" at bounding box center [749, 244] width 30 height 30
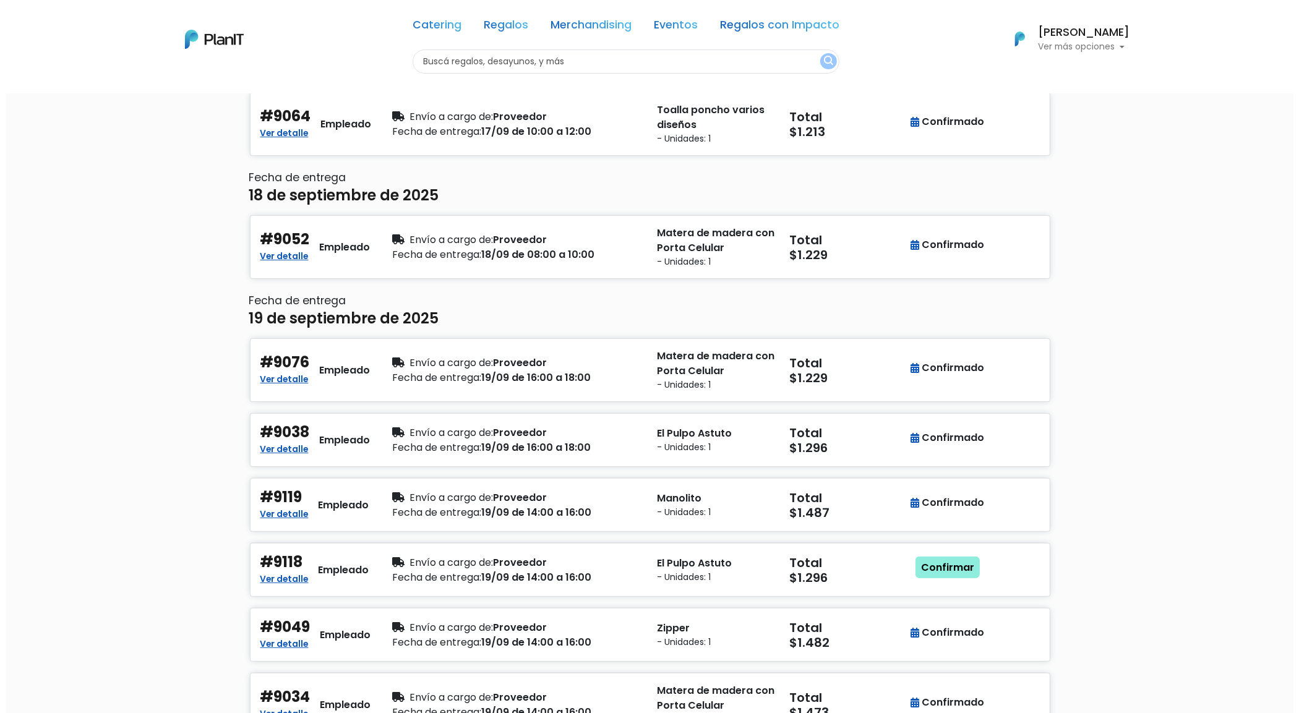
scroll to position [232, 0]
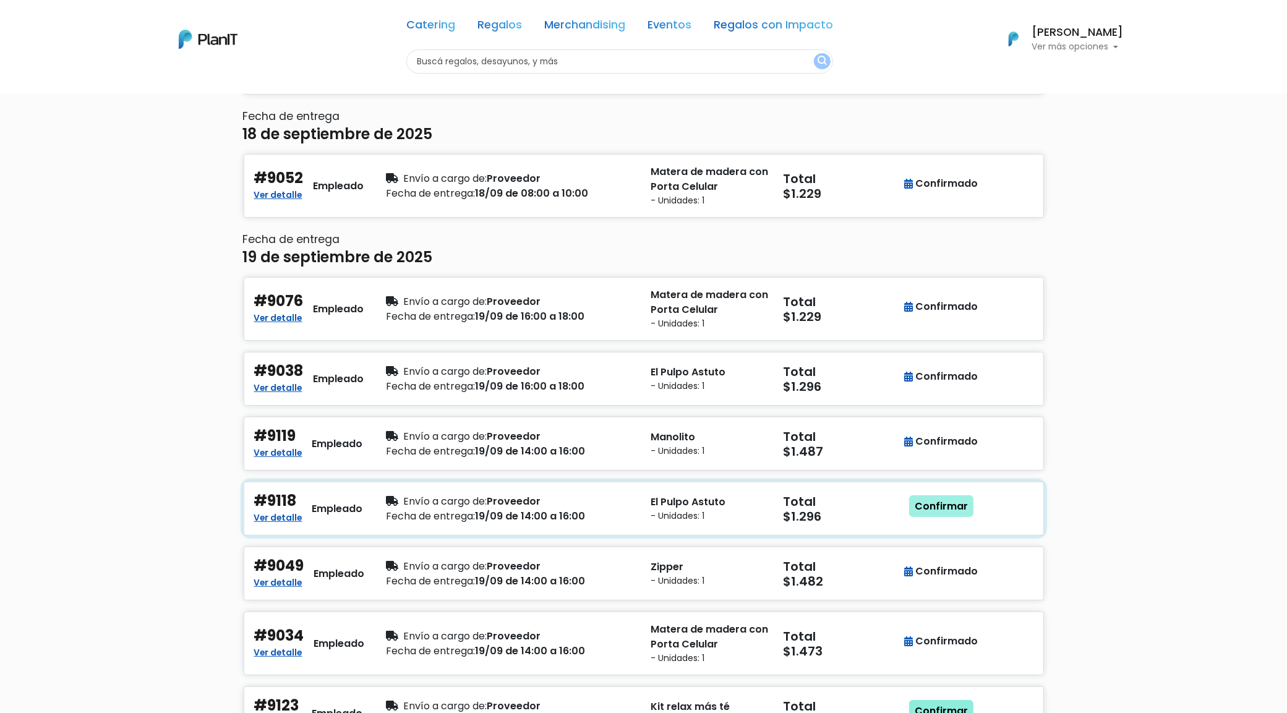
click at [934, 518] on link "Confirmar" at bounding box center [941, 507] width 64 height 22
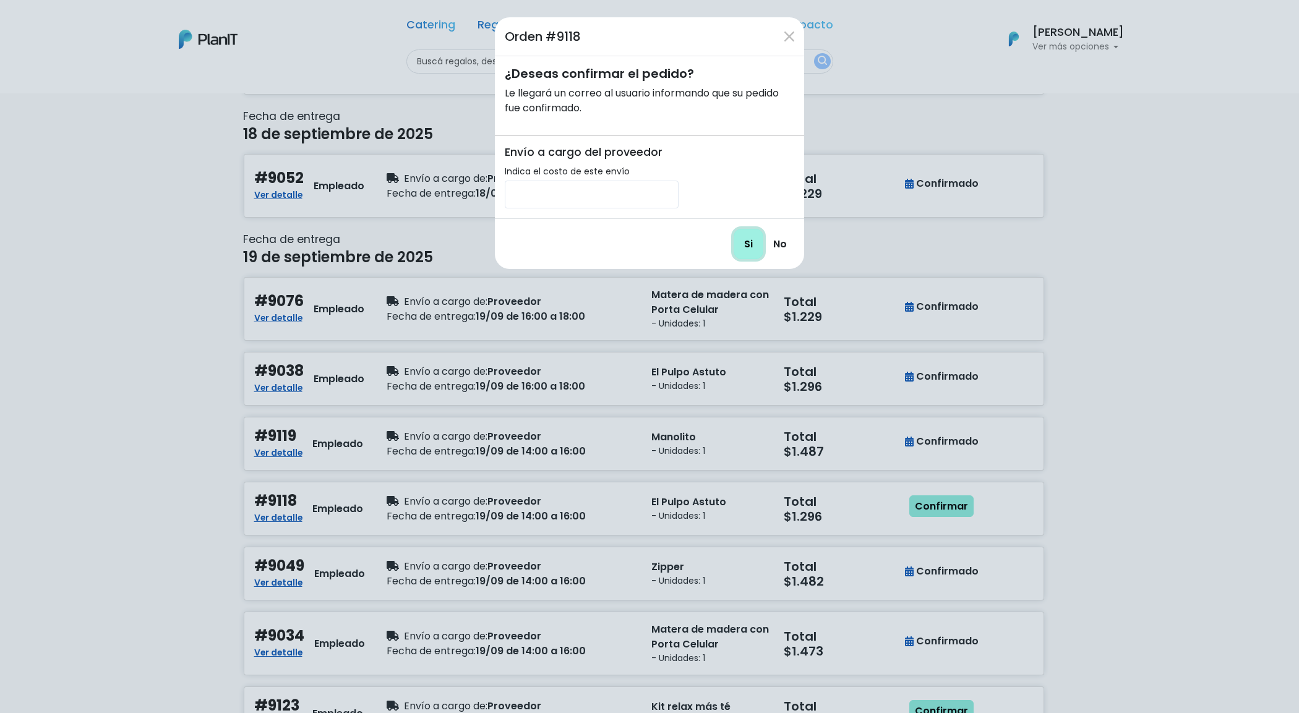
click at [757, 246] on input "Si" at bounding box center [749, 244] width 30 height 30
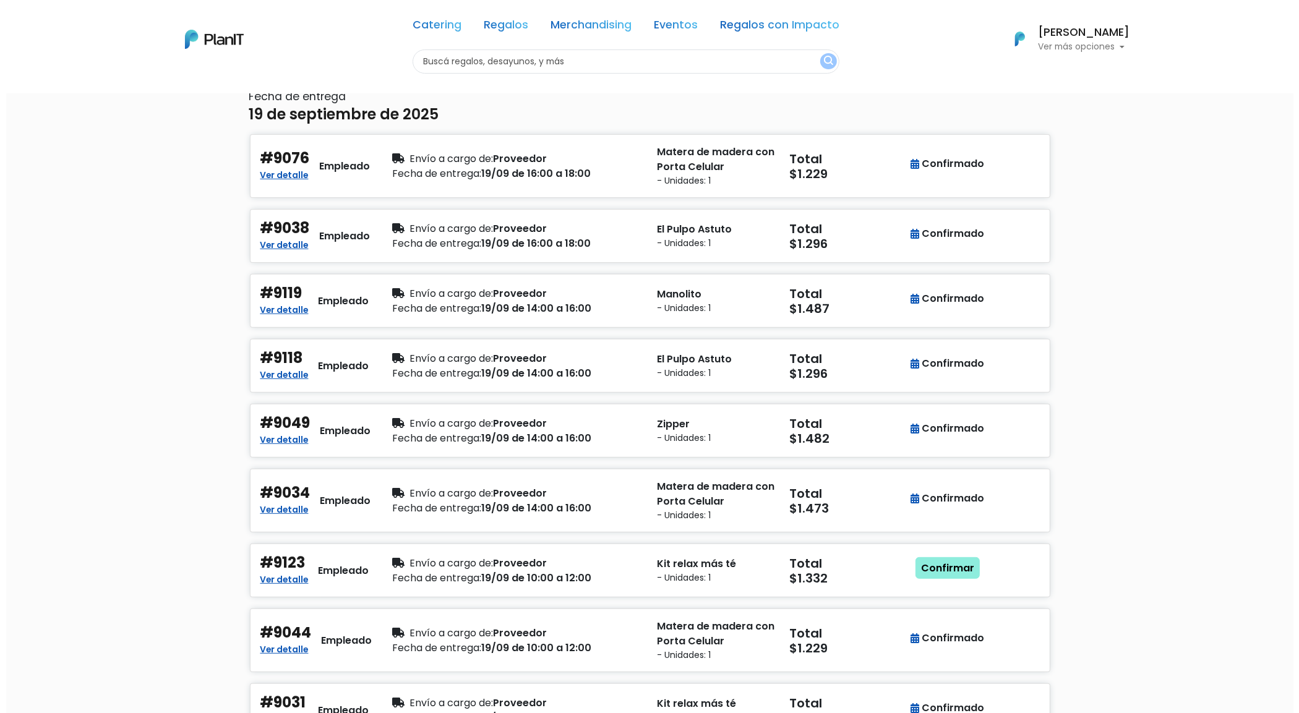
scroll to position [464, 0]
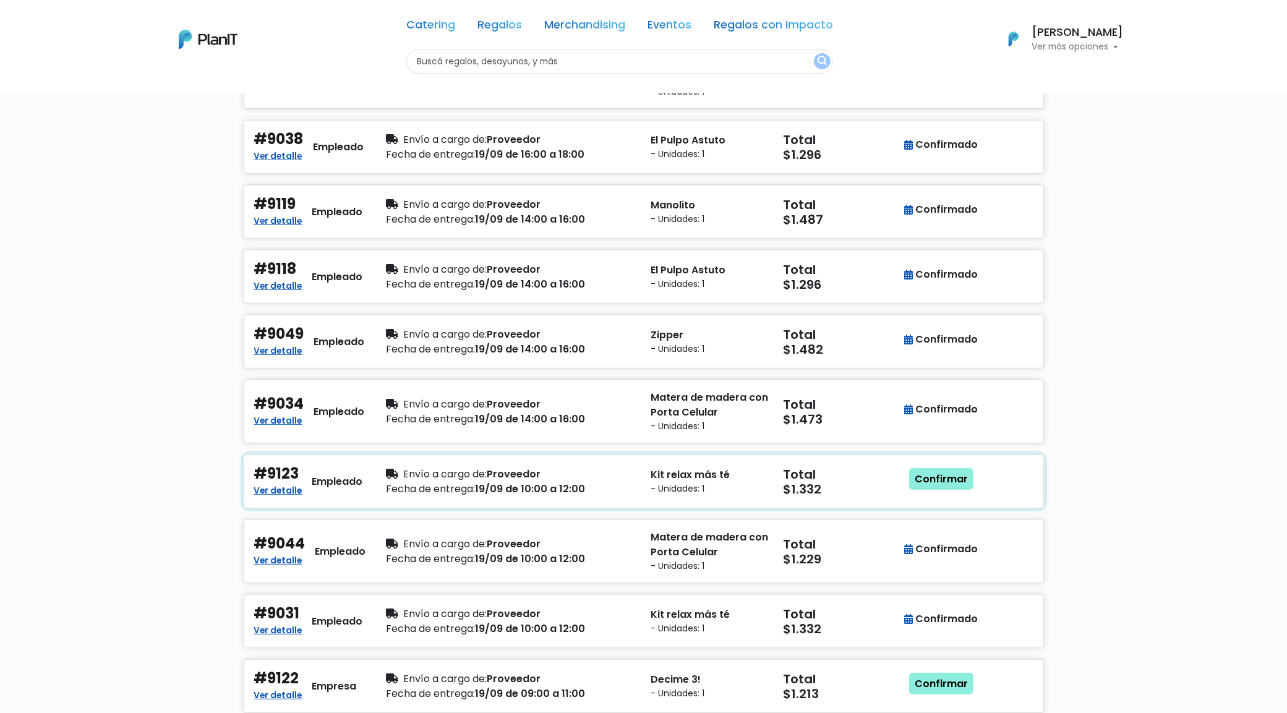
click at [959, 497] on div "Confirmar" at bounding box center [942, 481] width 66 height 33
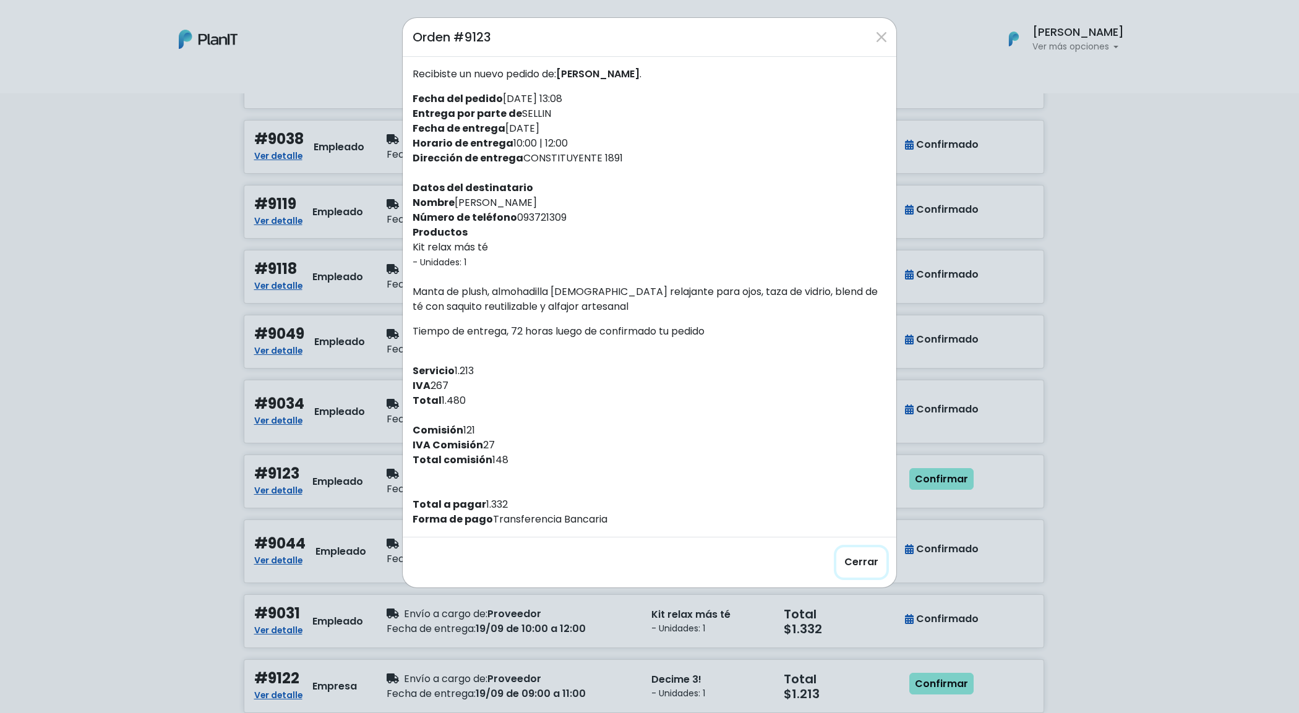
click at [855, 562] on button "Cerrar" at bounding box center [861, 562] width 50 height 30
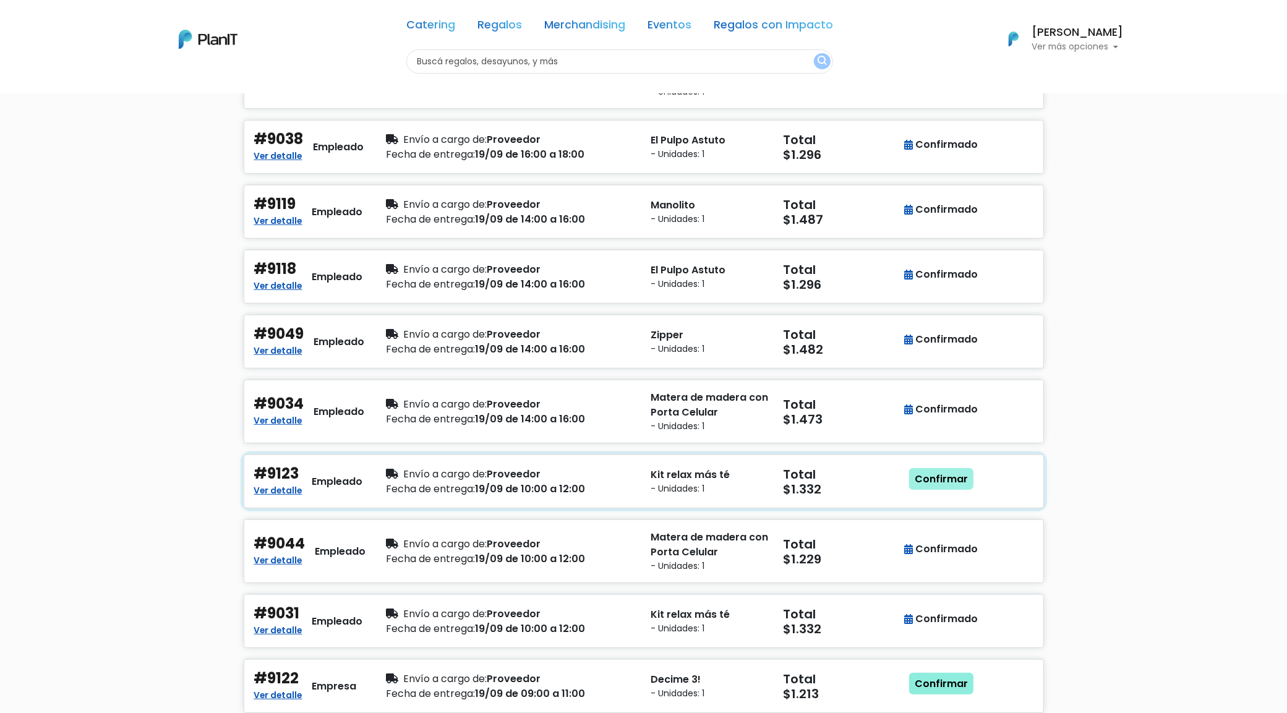
click at [938, 472] on link "Confirmar" at bounding box center [941, 479] width 64 height 22
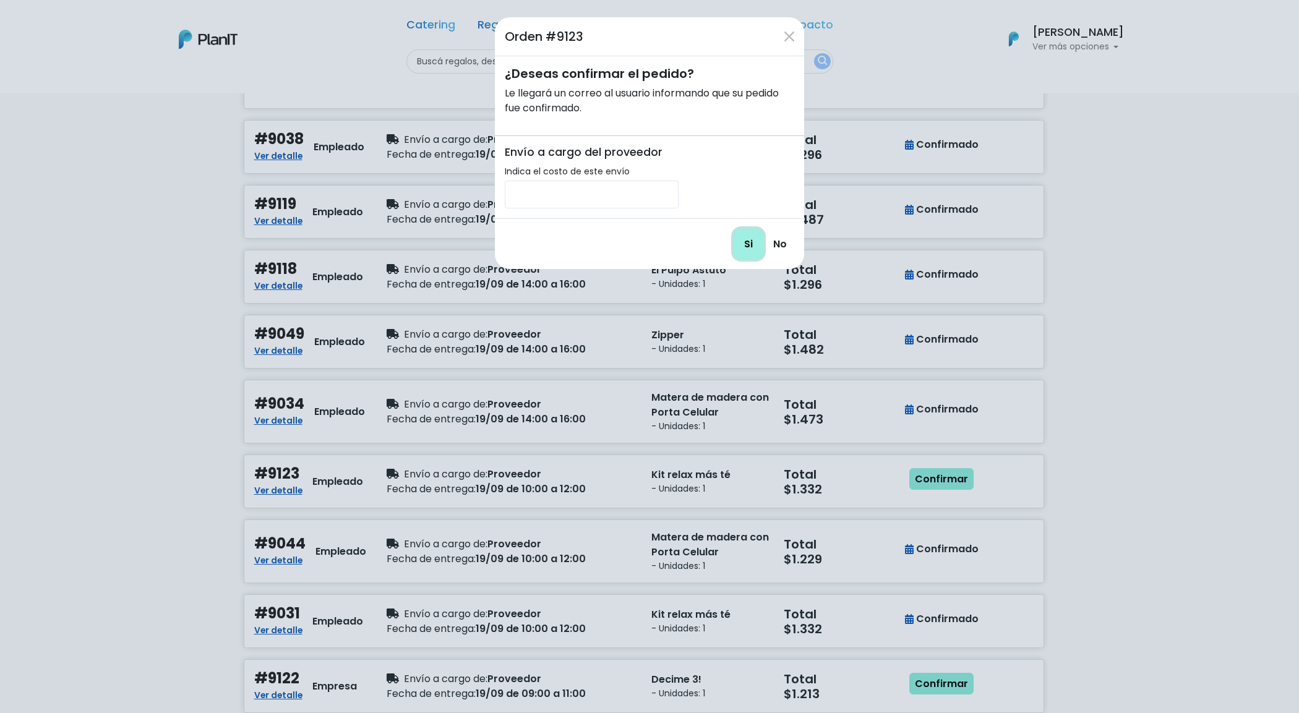
click at [735, 249] on input "Si" at bounding box center [749, 244] width 30 height 30
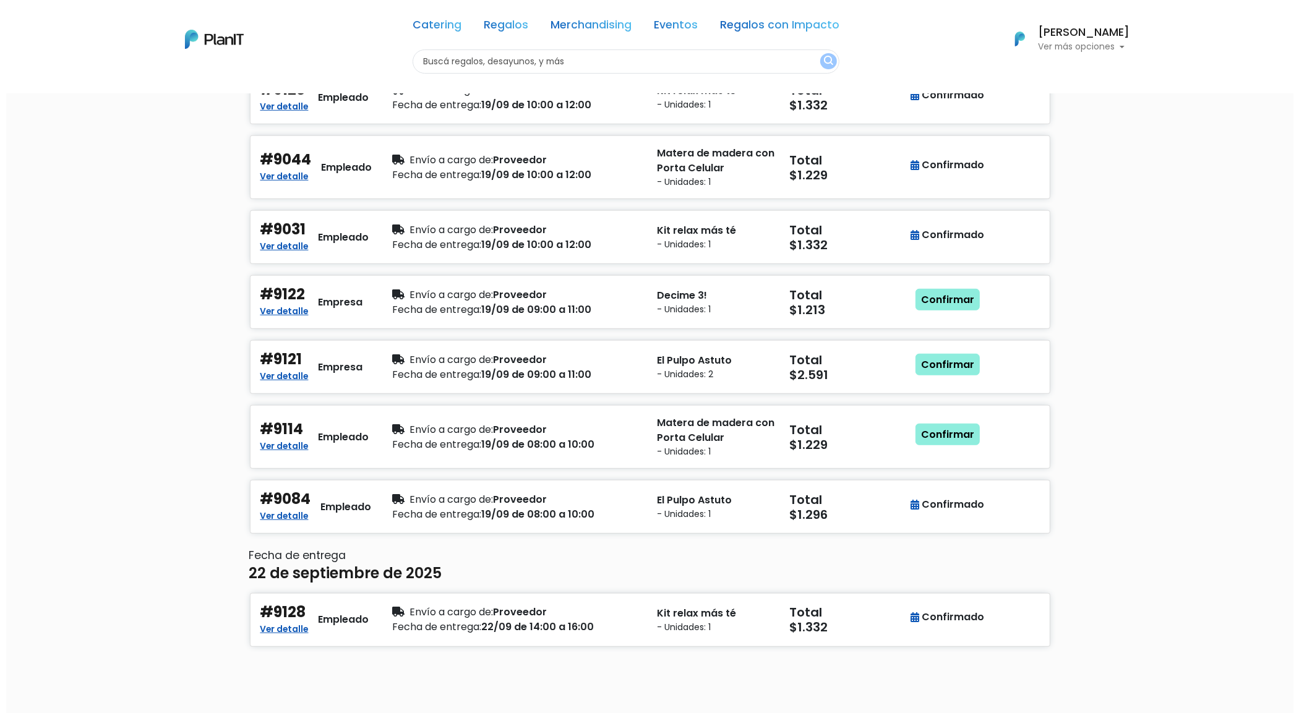
scroll to position [851, 0]
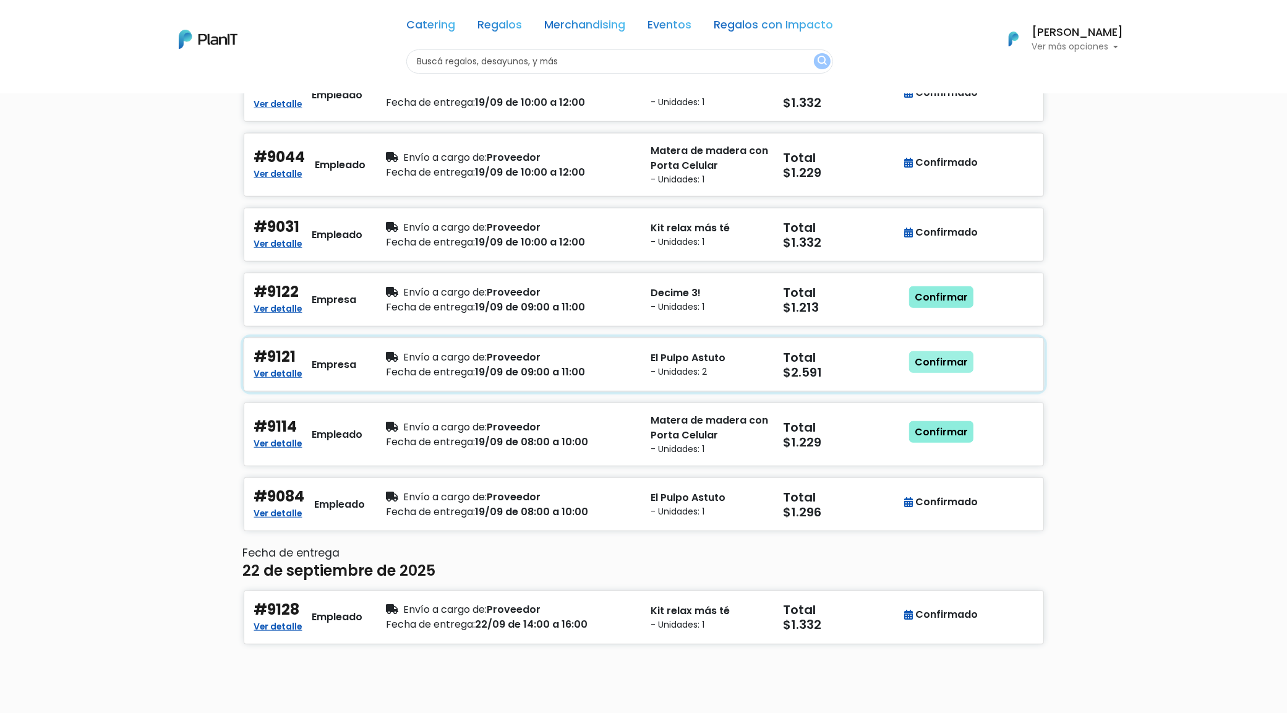
click at [939, 366] on link "Confirmar" at bounding box center [941, 362] width 64 height 22
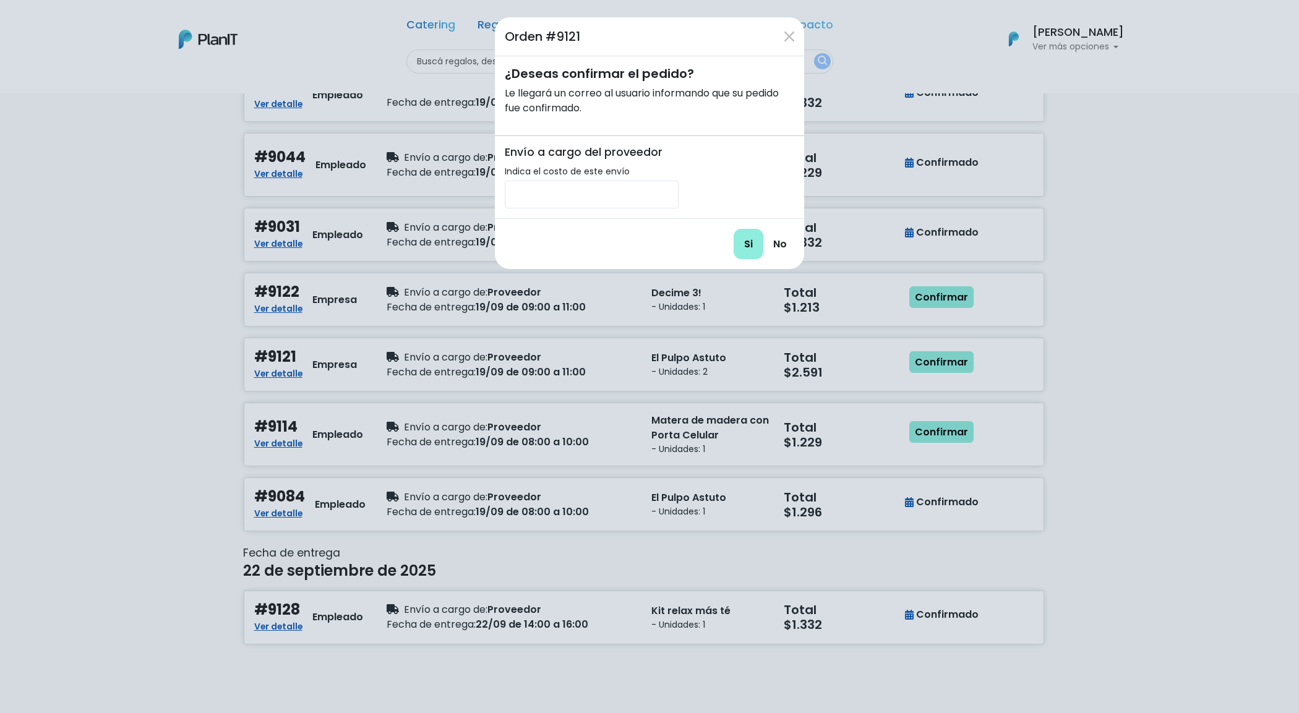
click at [724, 239] on div "Si No" at bounding box center [649, 243] width 309 height 51
click at [744, 239] on input "Si" at bounding box center [749, 244] width 30 height 30
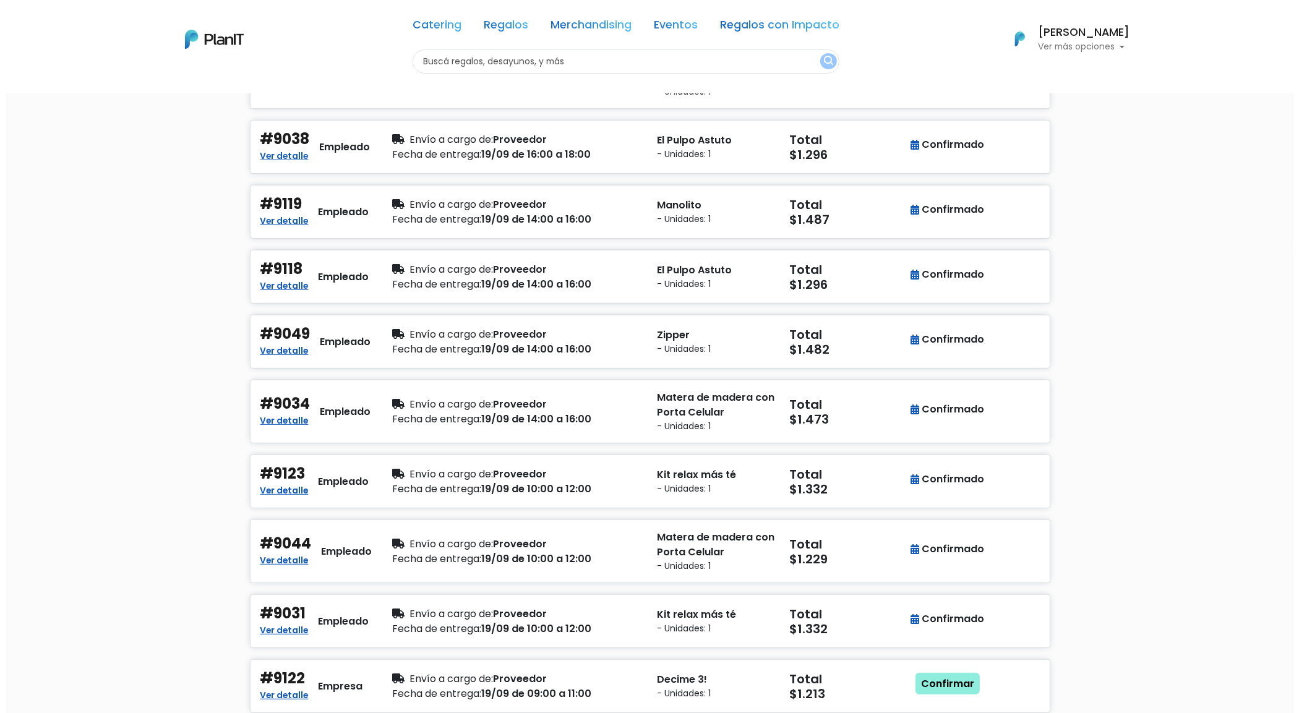
scroll to position [914, 0]
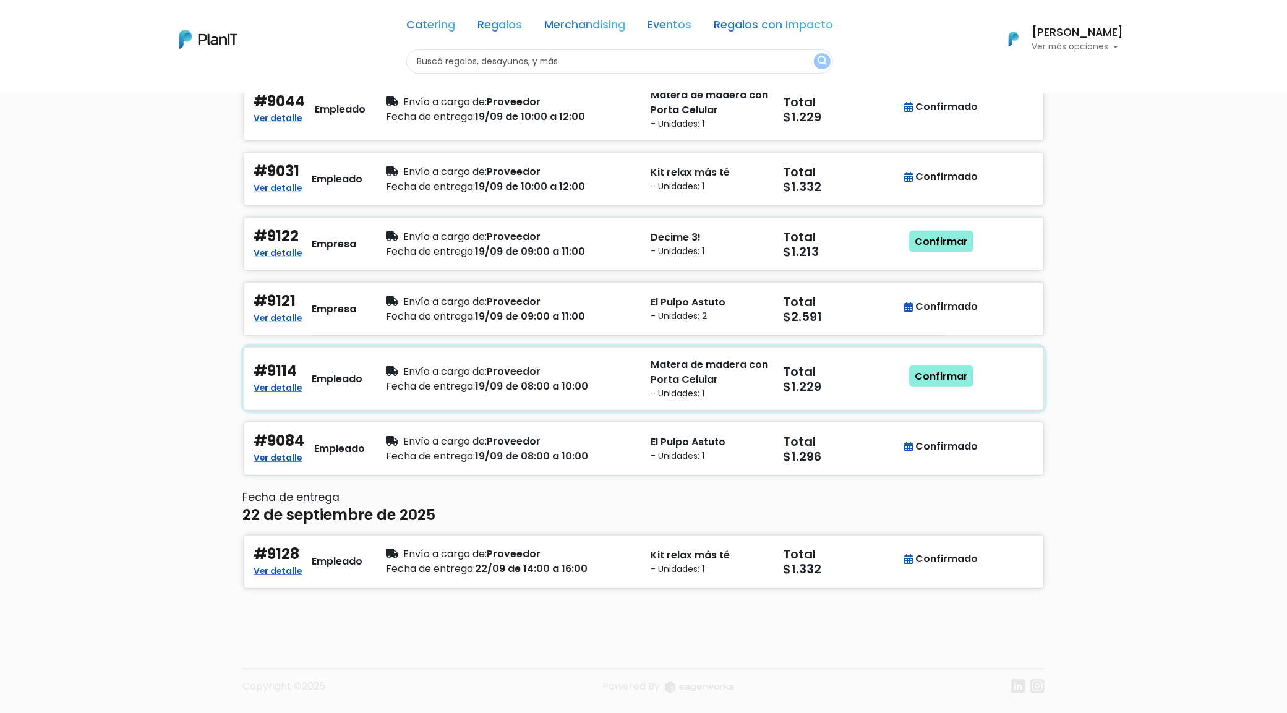
click at [959, 390] on div "Confirmar" at bounding box center [942, 379] width 66 height 43
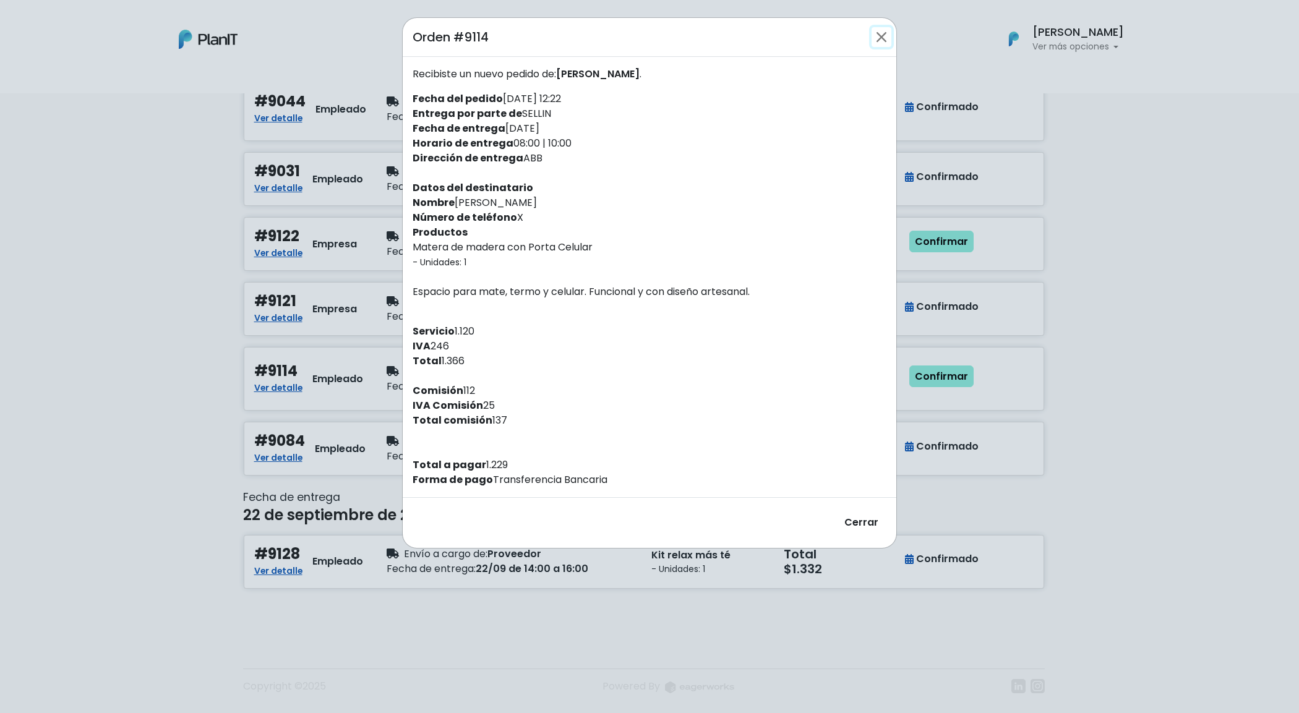
click at [882, 46] on button "Close" at bounding box center [882, 37] width 20 height 20
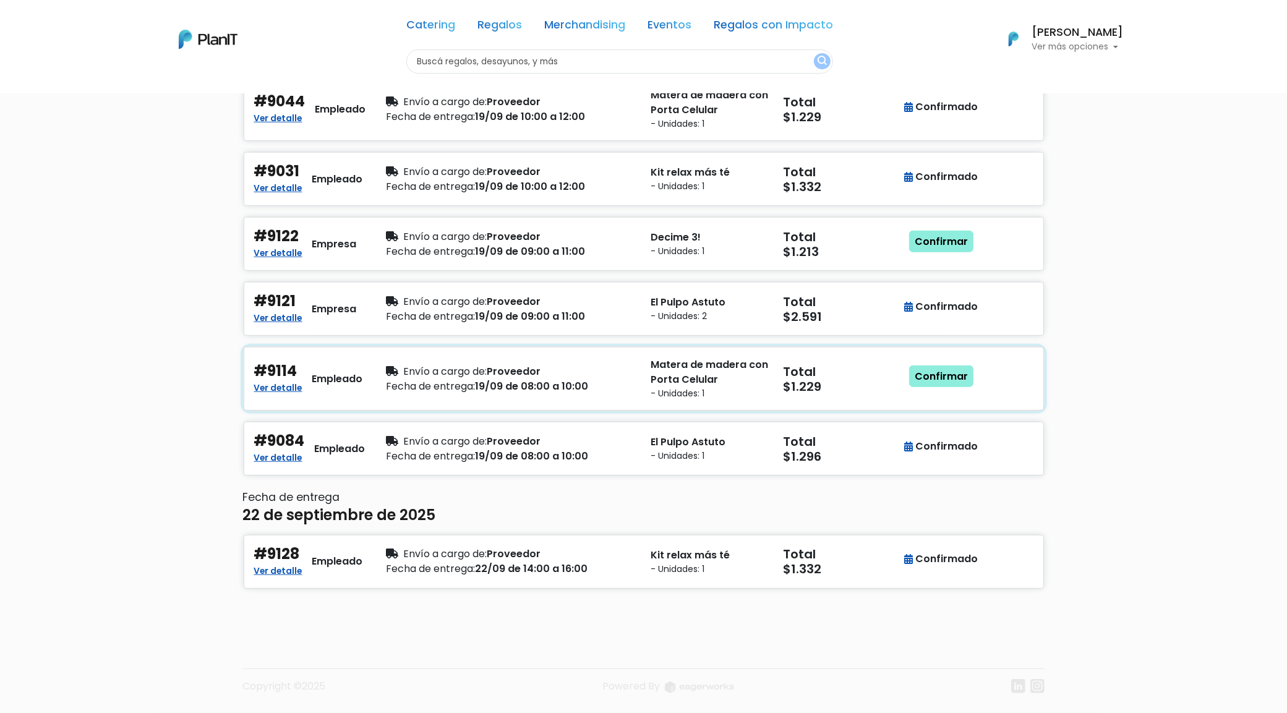
click at [840, 382] on h5 "$1.229" at bounding box center [843, 386] width 118 height 15
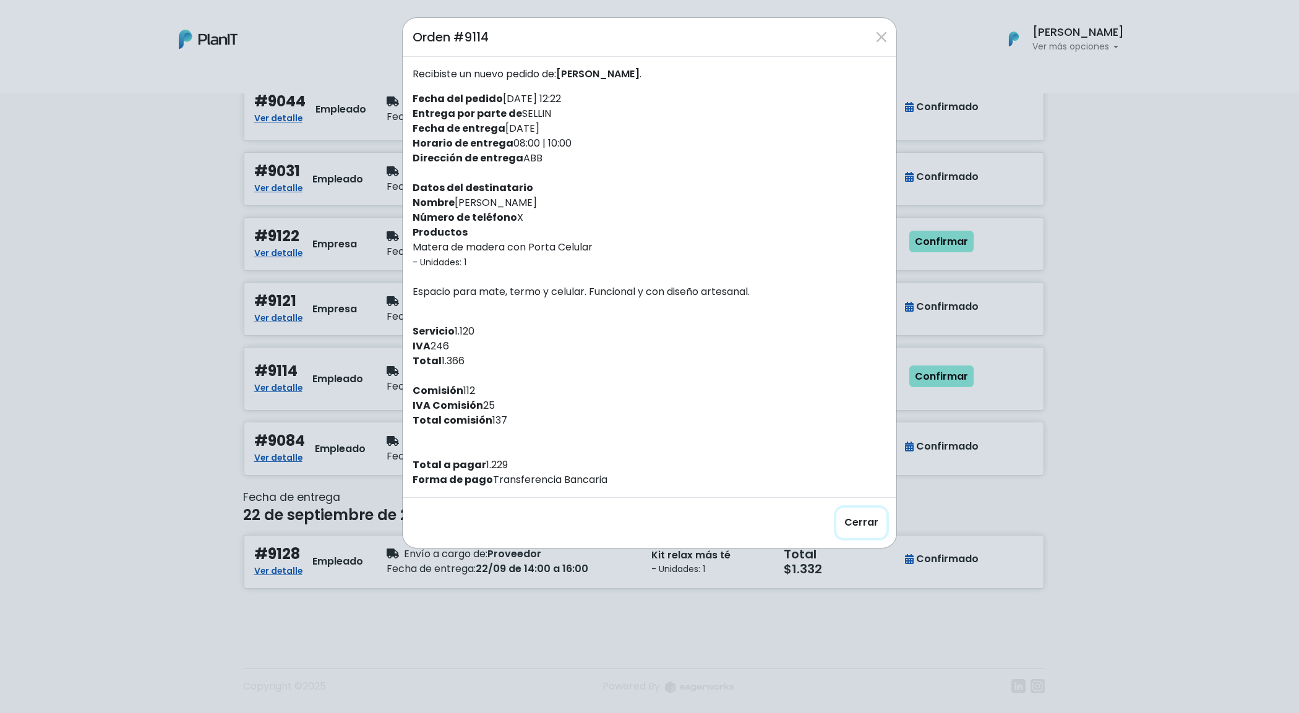
click at [860, 515] on button "Cerrar" at bounding box center [861, 523] width 50 height 30
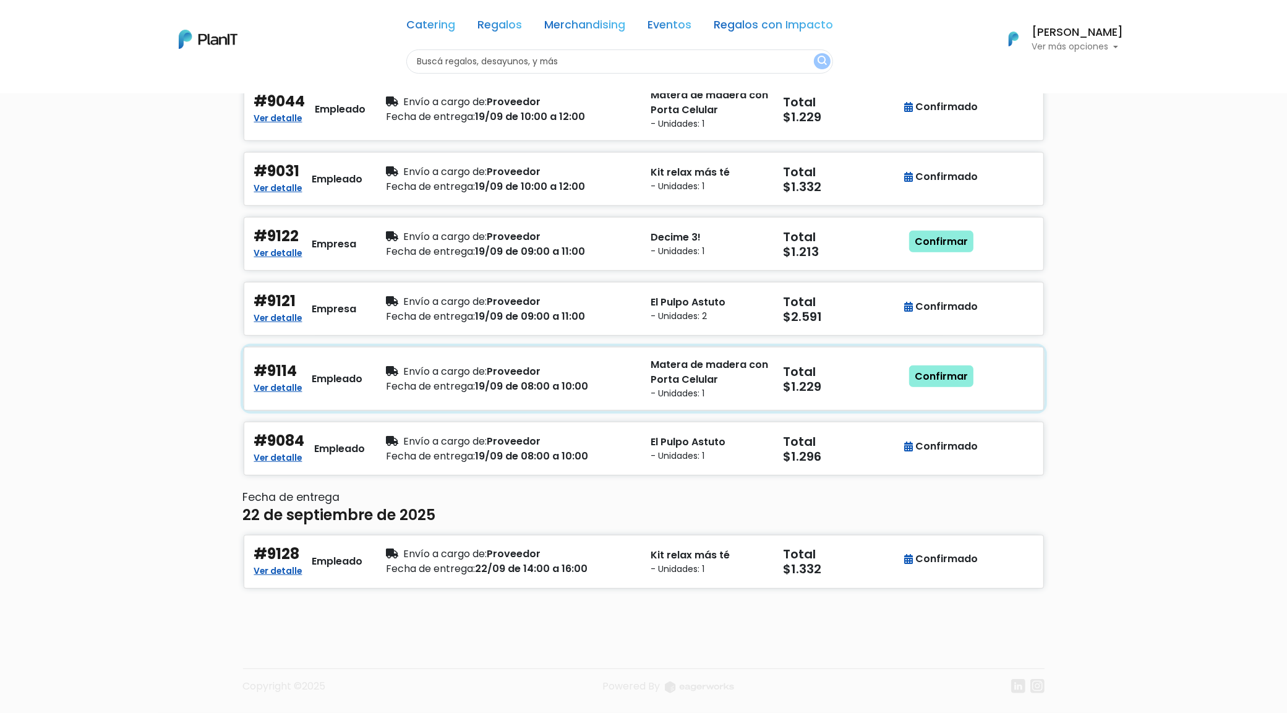
click at [959, 361] on div "Confirmar" at bounding box center [942, 379] width 66 height 43
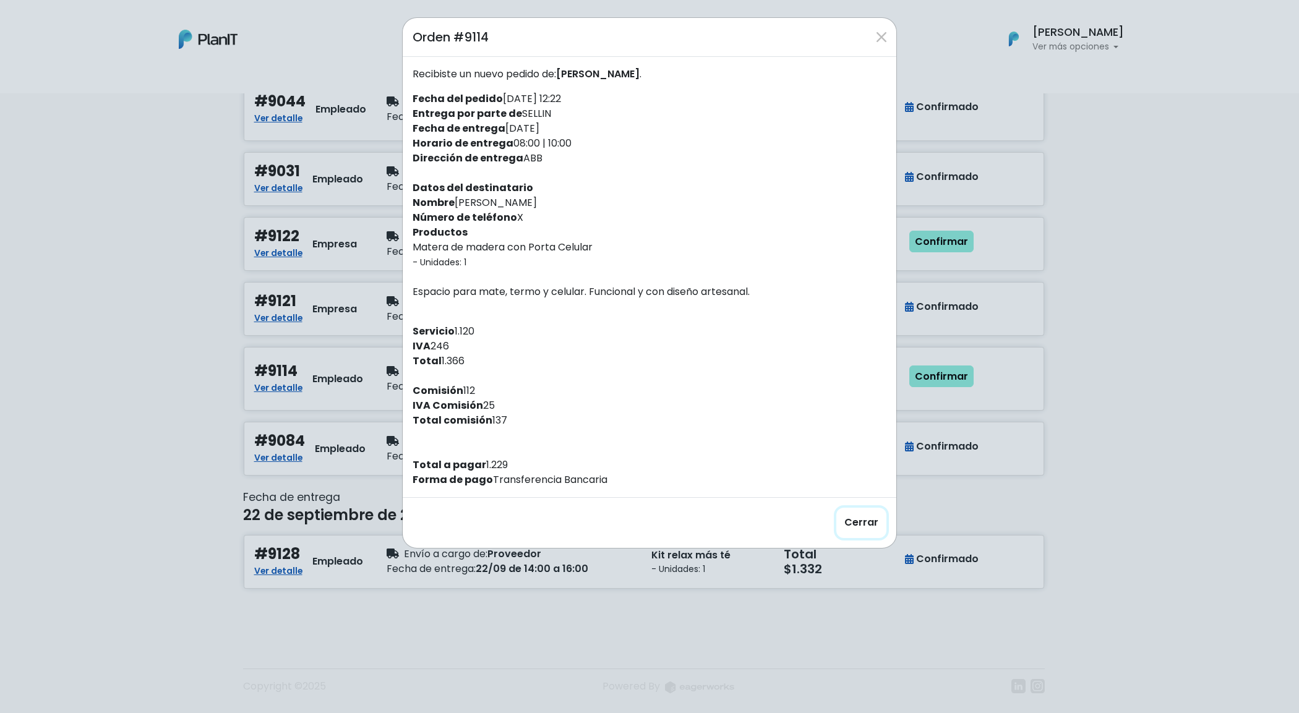
click at [847, 521] on button "Cerrar" at bounding box center [861, 523] width 50 height 30
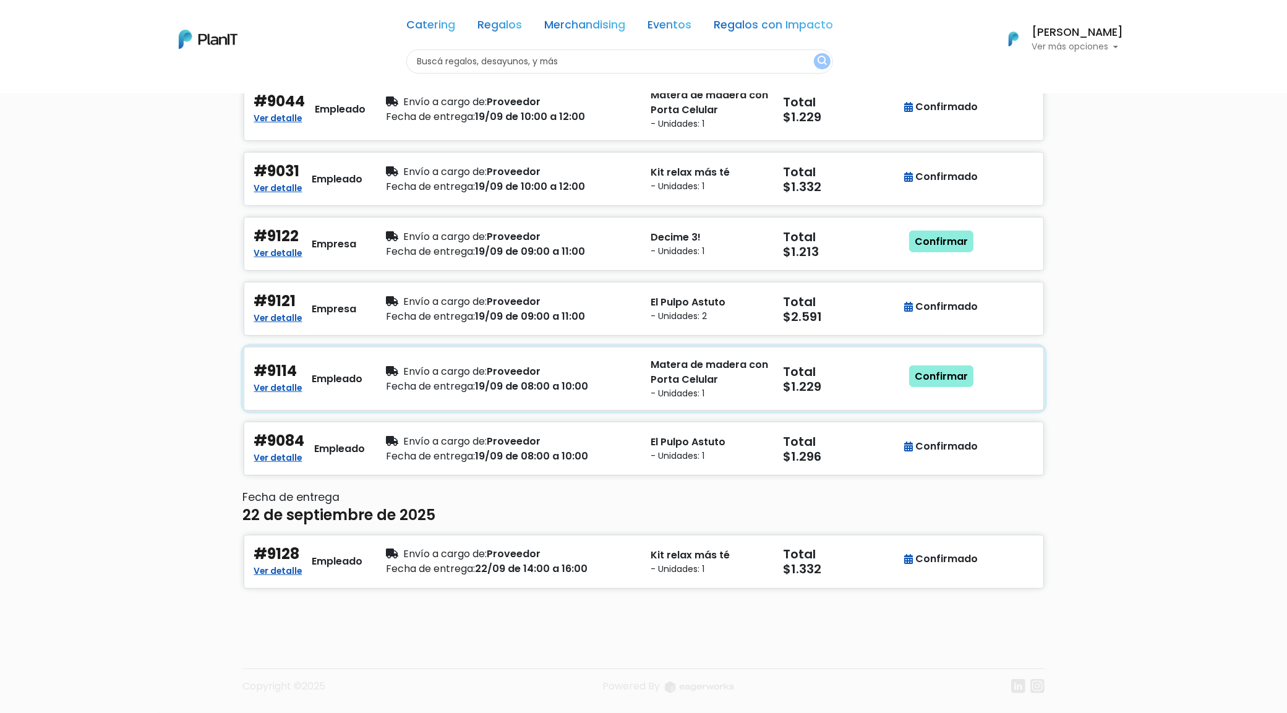
click at [953, 390] on div "Confirmar" at bounding box center [942, 379] width 66 height 43
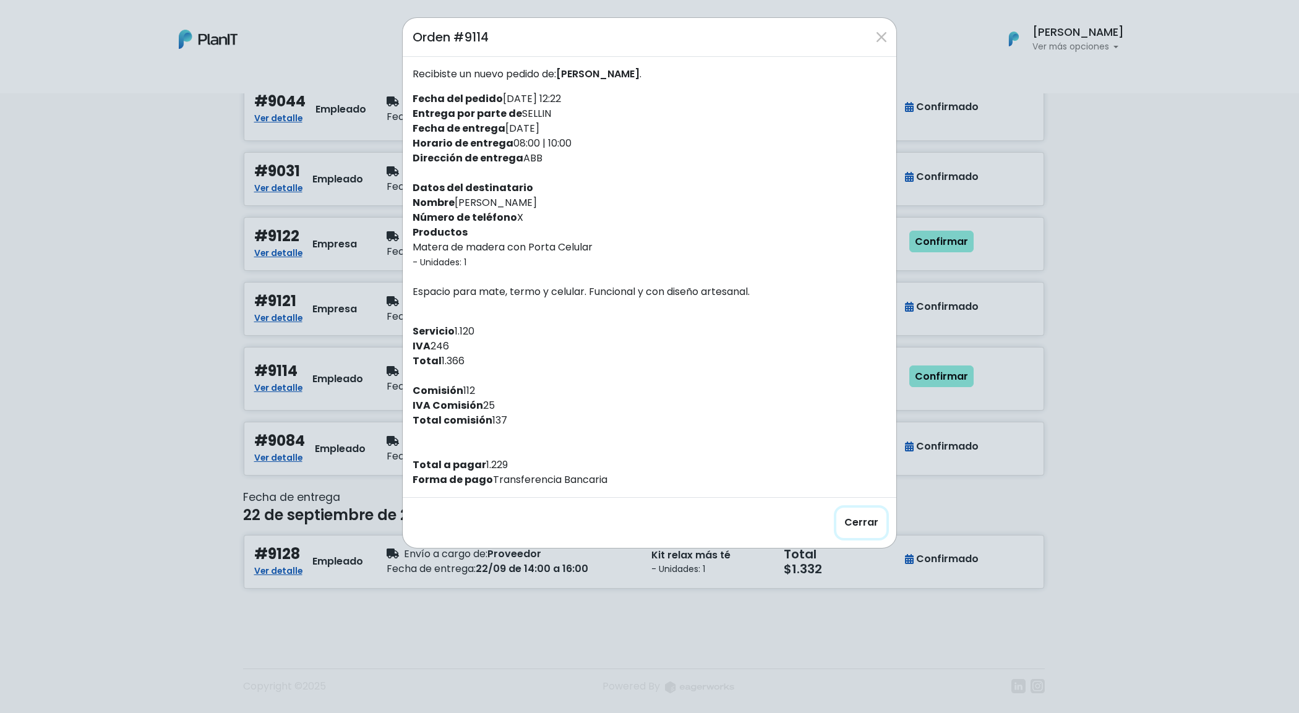
click at [862, 523] on button "Cerrar" at bounding box center [861, 523] width 50 height 30
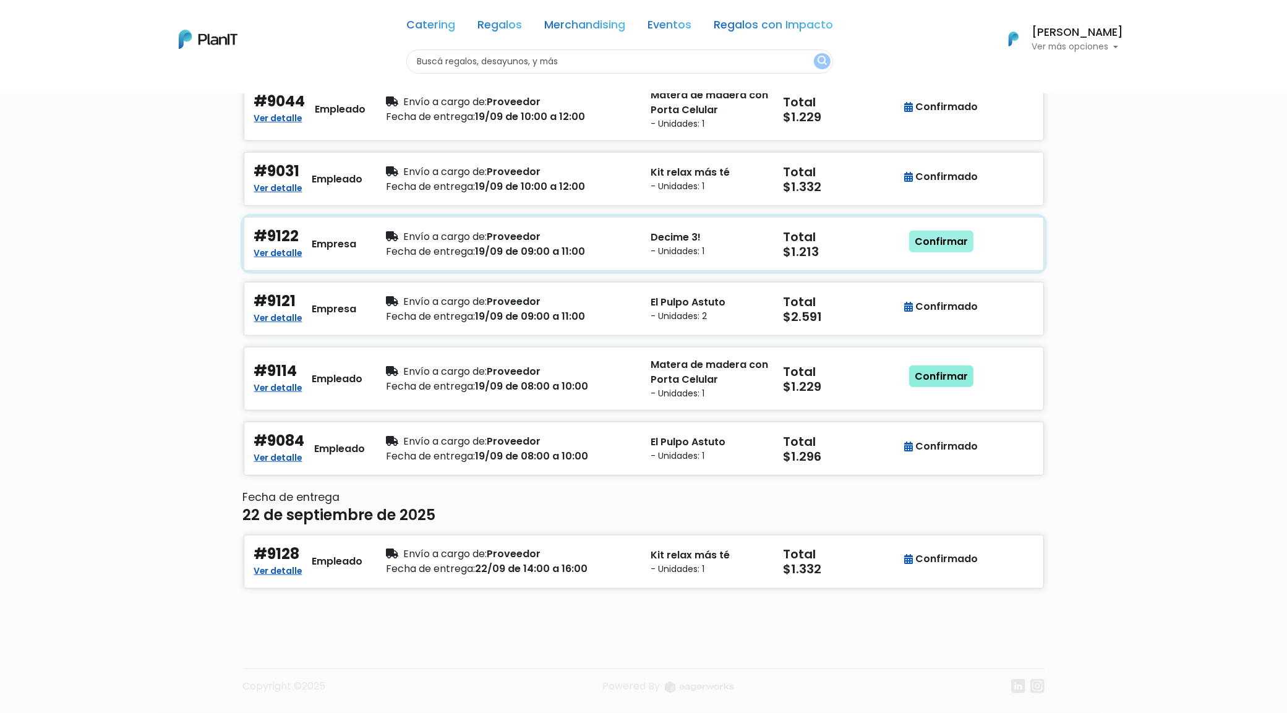
click at [943, 235] on link "Confirmar" at bounding box center [941, 242] width 64 height 22
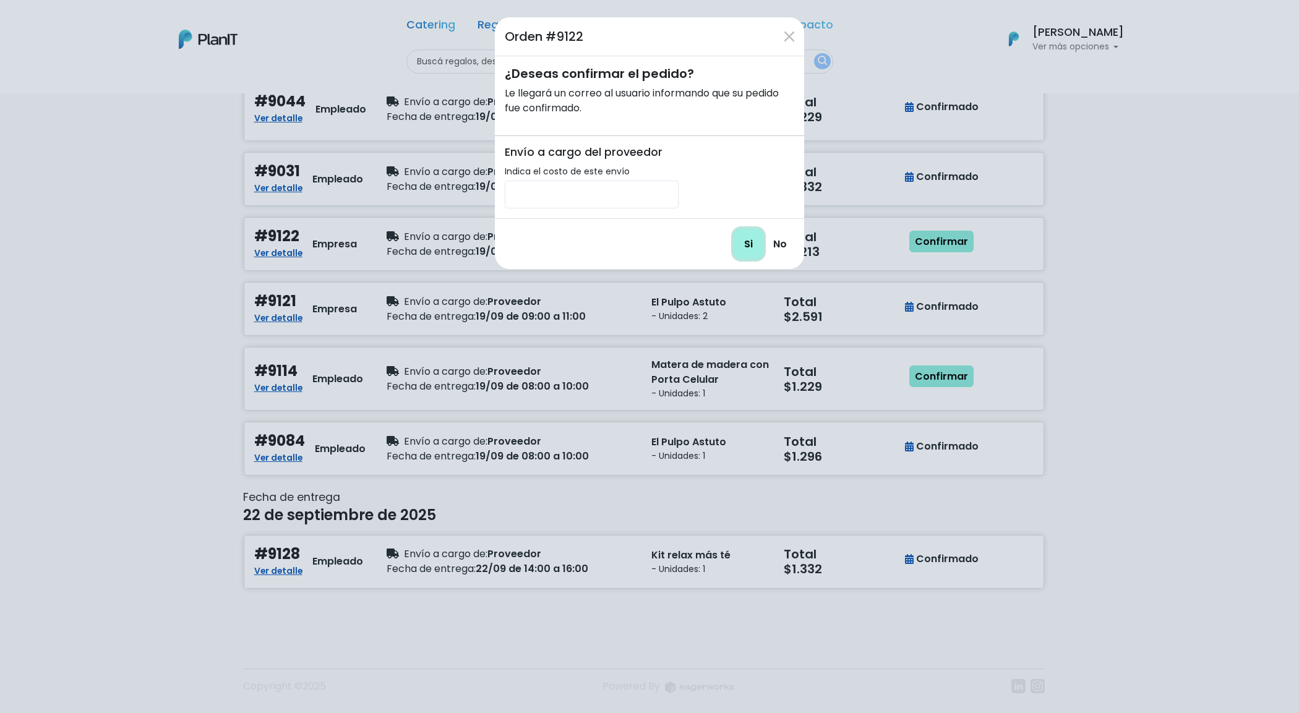
click at [749, 249] on input "Si" at bounding box center [749, 244] width 30 height 30
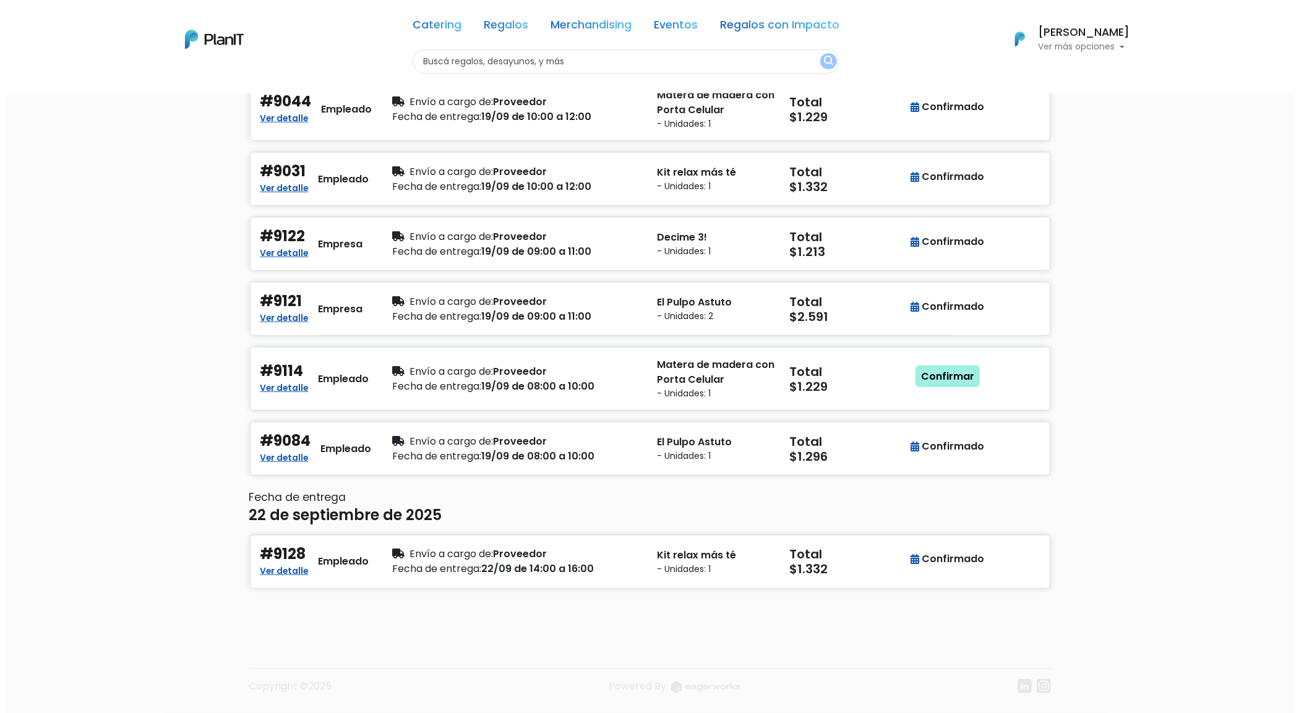
scroll to position [914, 0]
click at [944, 378] on link "Confirmar" at bounding box center [941, 377] width 64 height 22
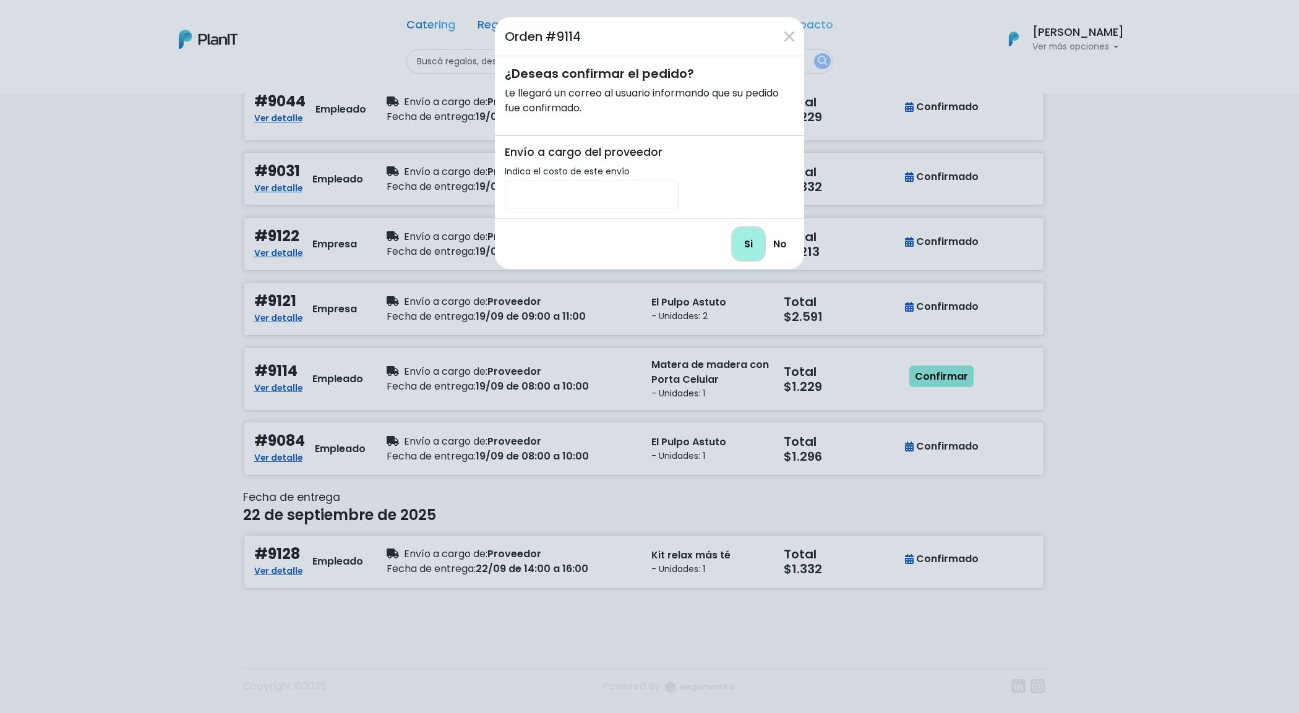
click at [755, 251] on input "Si" at bounding box center [749, 244] width 30 height 30
